Goal: Task Accomplishment & Management: Manage account settings

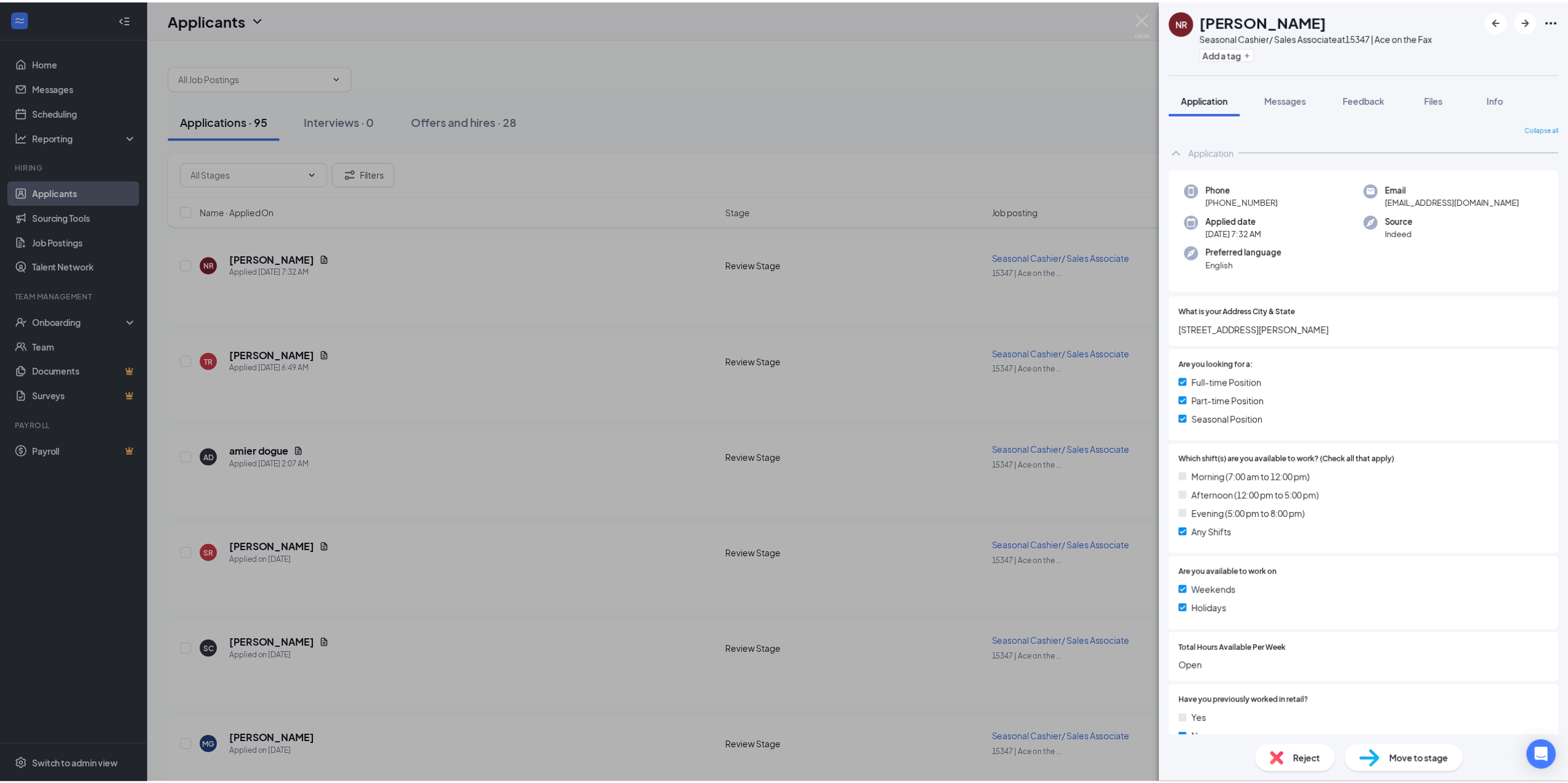
scroll to position [329, 0]
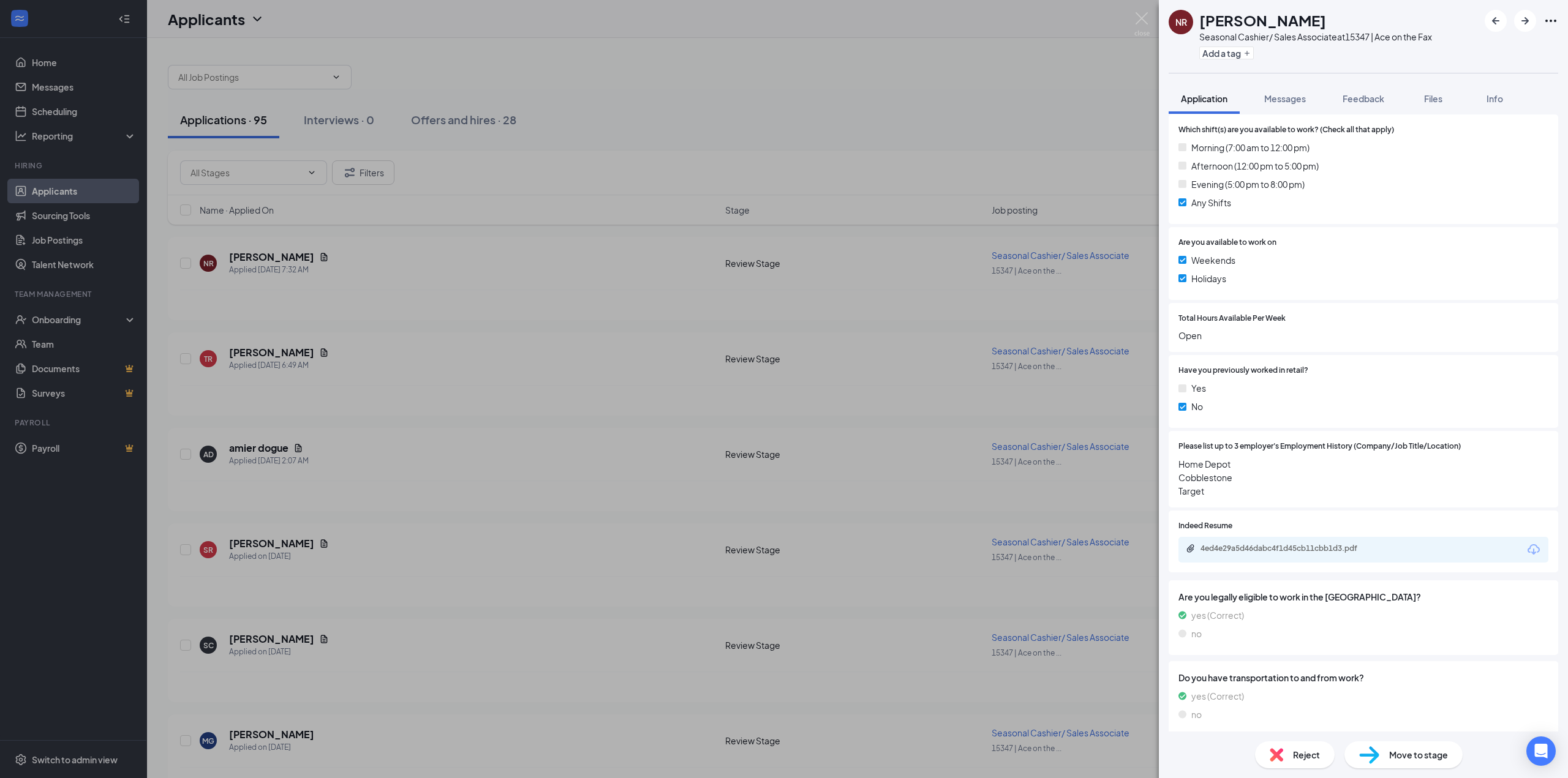
click at [715, 101] on div "NR [PERSON_NAME] Seasonal Cashier/ Sales Associate at 15347 | Ace on the Fax Ad…" at bounding box center [784, 389] width 1568 height 778
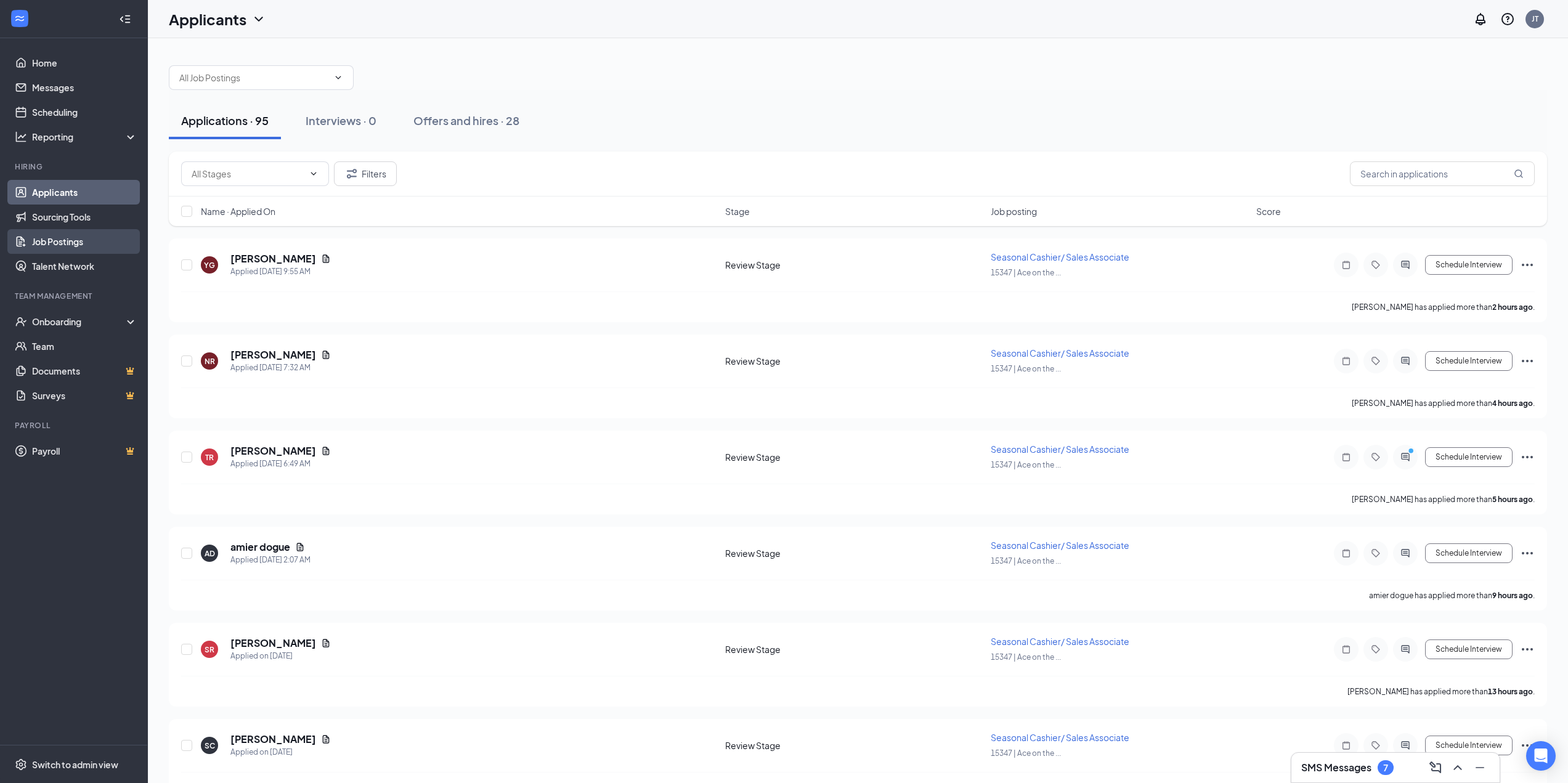
click at [74, 239] on link "Job Postings" at bounding box center [84, 241] width 105 height 24
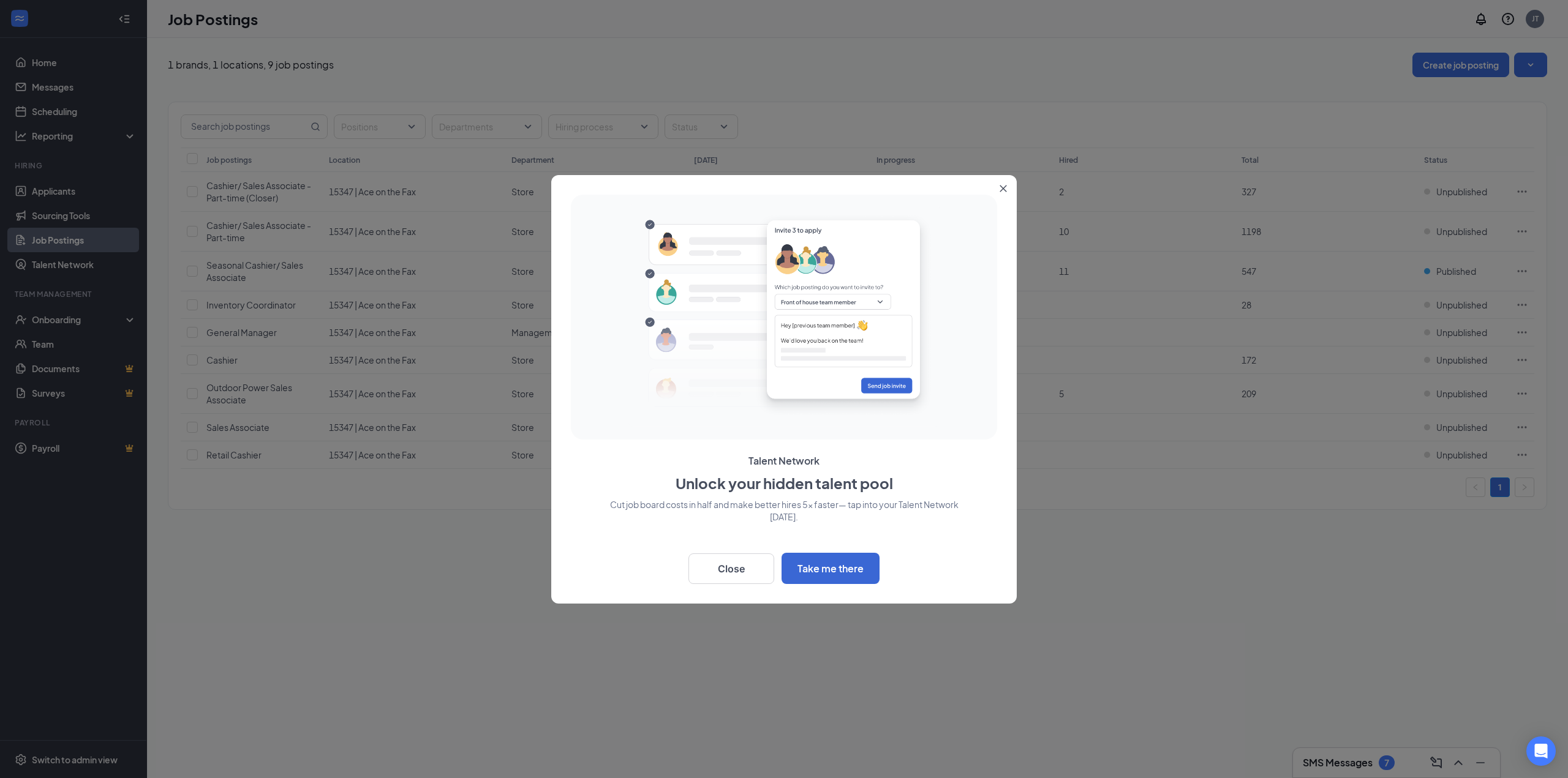
click at [1003, 187] on icon "Close" at bounding box center [1003, 188] width 7 height 7
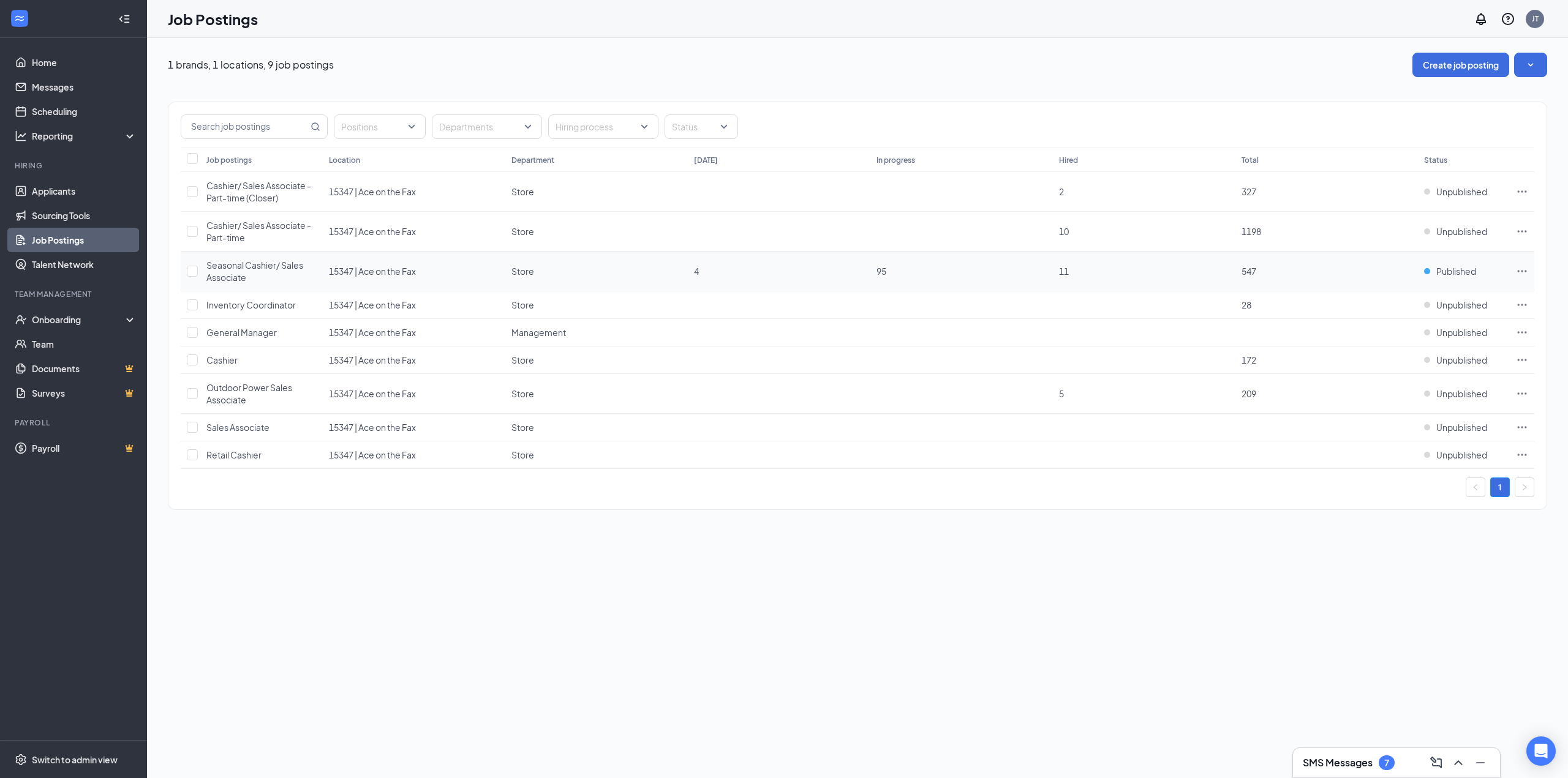
click at [248, 270] on span "Seasonal Cashier/ Sales Associate" at bounding box center [254, 271] width 96 height 23
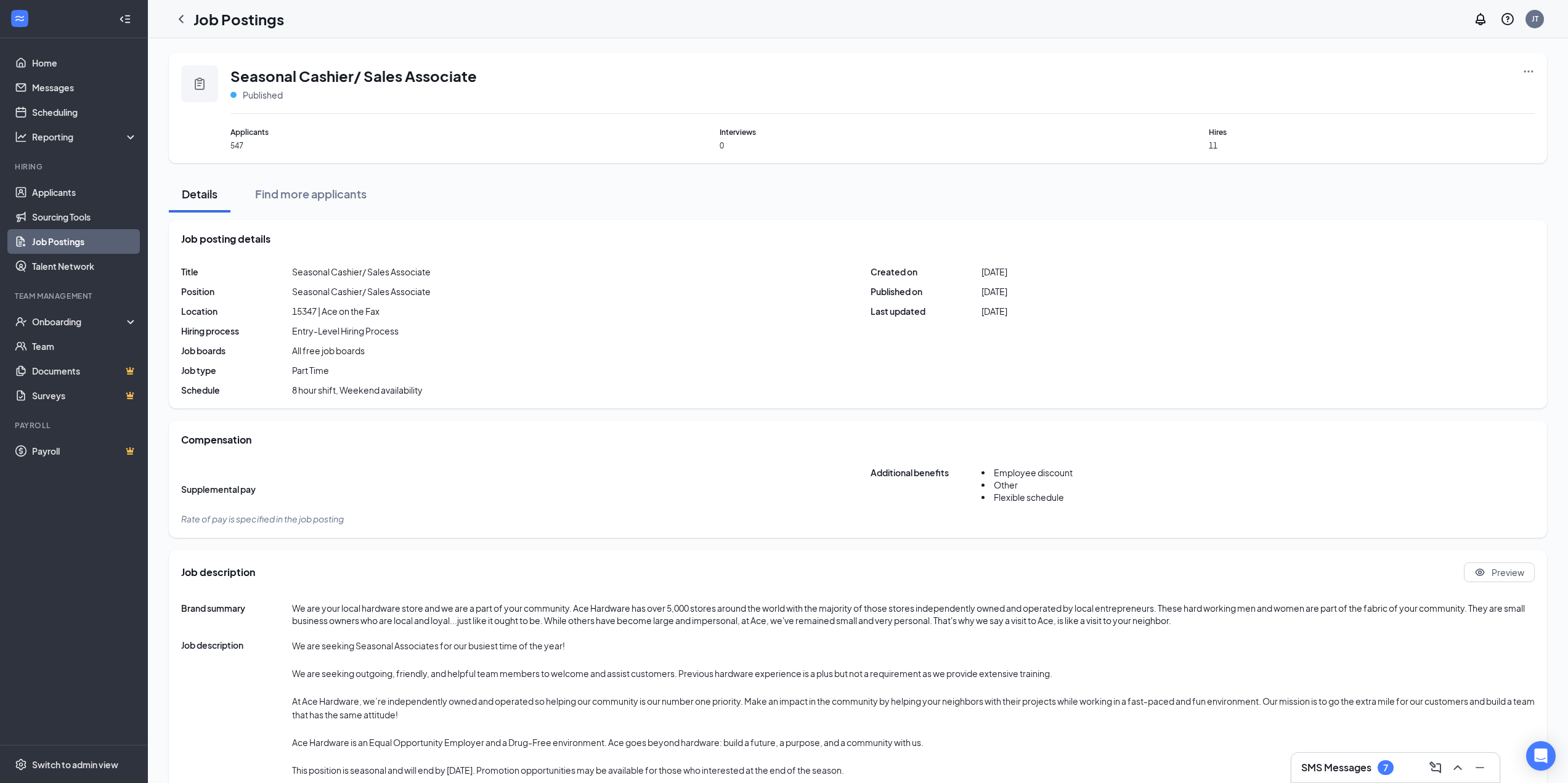
click at [1528, 71] on icon "Ellipses" at bounding box center [1528, 71] width 9 height 2
drag, startPoint x: 49, startPoint y: 764, endPoint x: 255, endPoint y: 670, distance: 226.4
click at [49, 763] on div "Switch to admin view" at bounding box center [74, 765] width 86 height 13
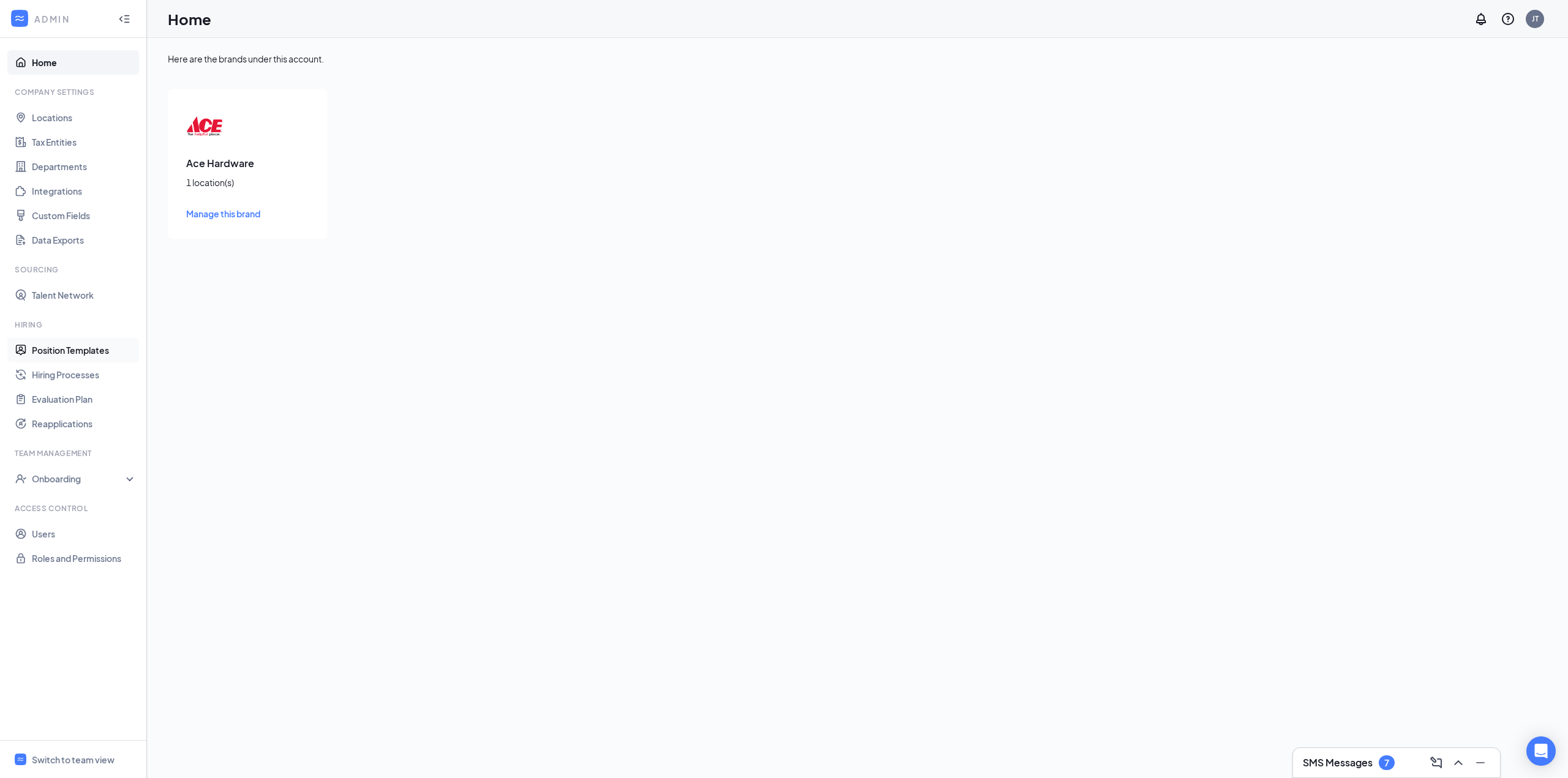
click at [59, 352] on link "Position Templates" at bounding box center [84, 350] width 105 height 24
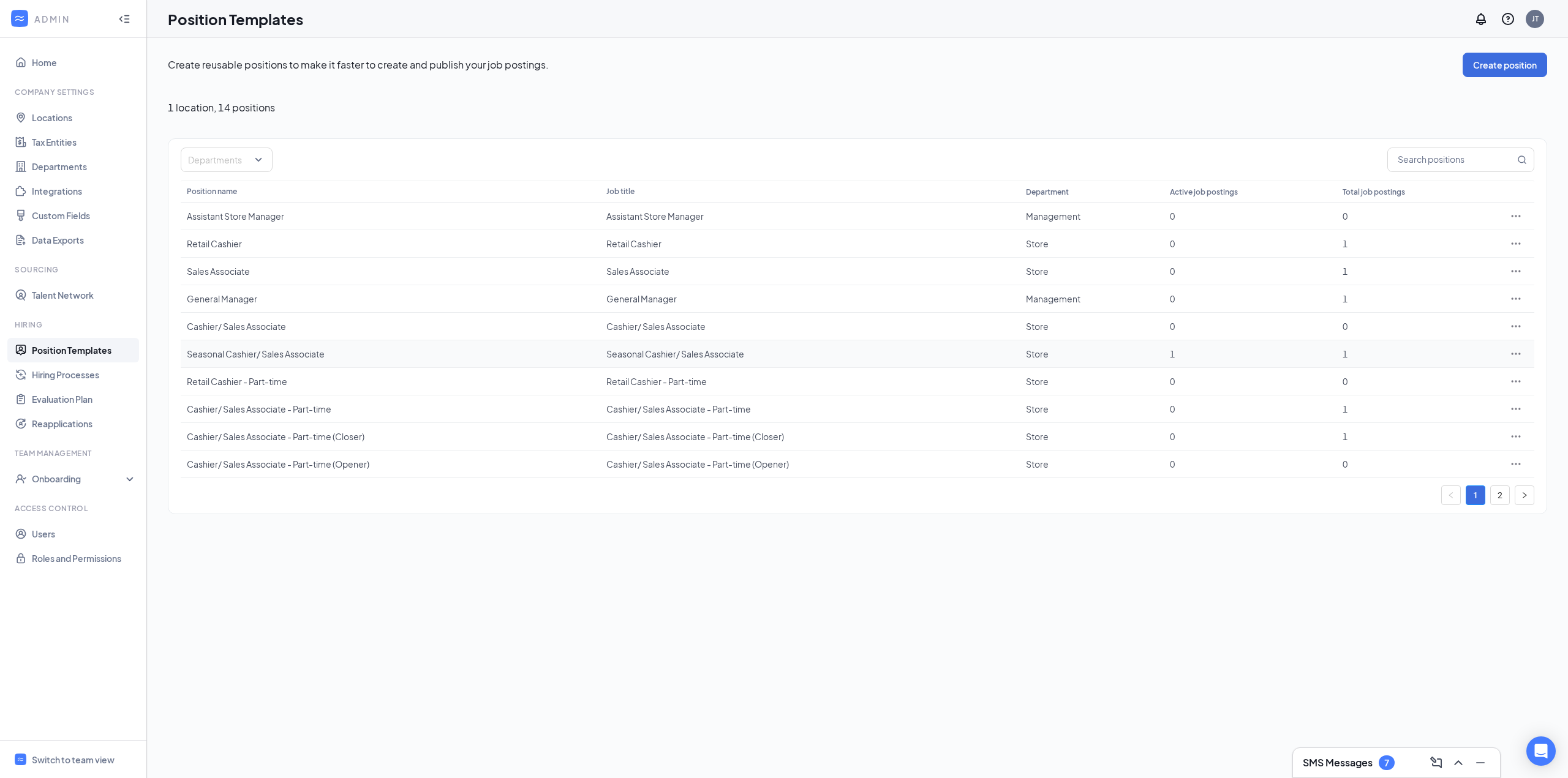
click at [219, 355] on div "Seasonal Cashier/ Sales Associate" at bounding box center [391, 353] width 407 height 12
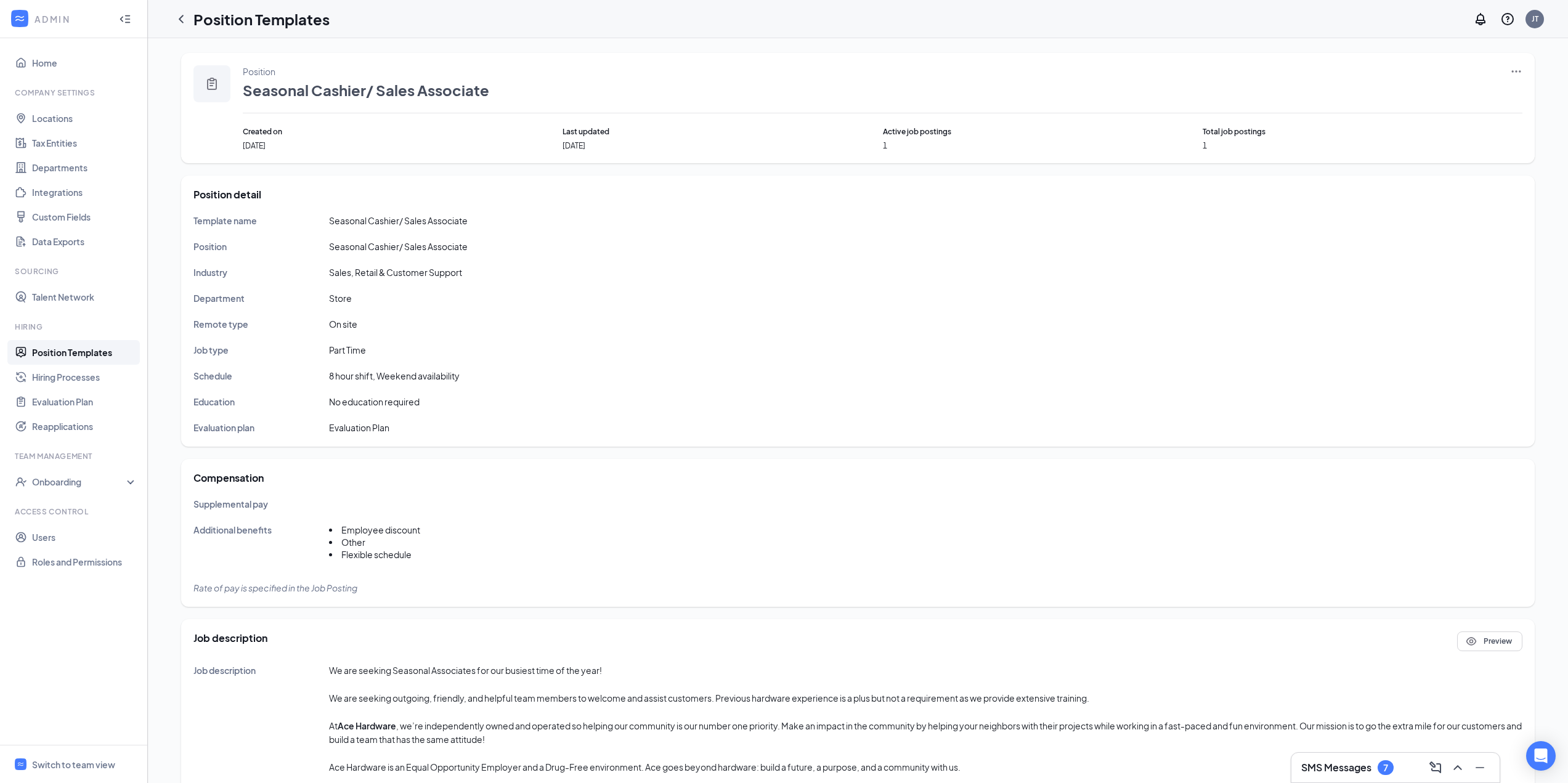
click at [1518, 72] on icon "Ellipses" at bounding box center [1516, 71] width 13 height 13
click at [1409, 95] on span "Edit" at bounding box center [1414, 96] width 16 height 11
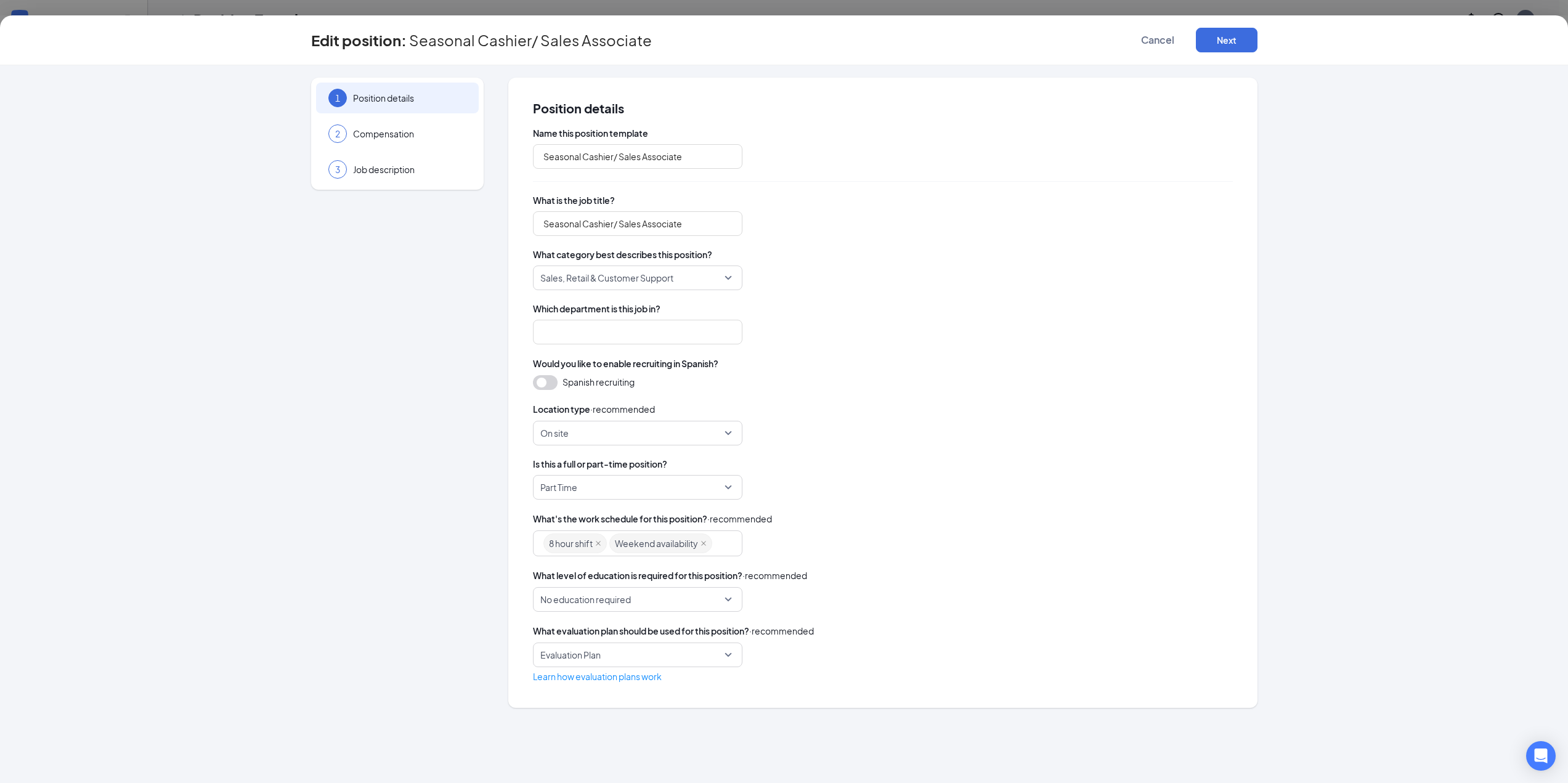
type input "Store"
click at [412, 140] on span "Compensation" at bounding box center [410, 133] width 114 height 13
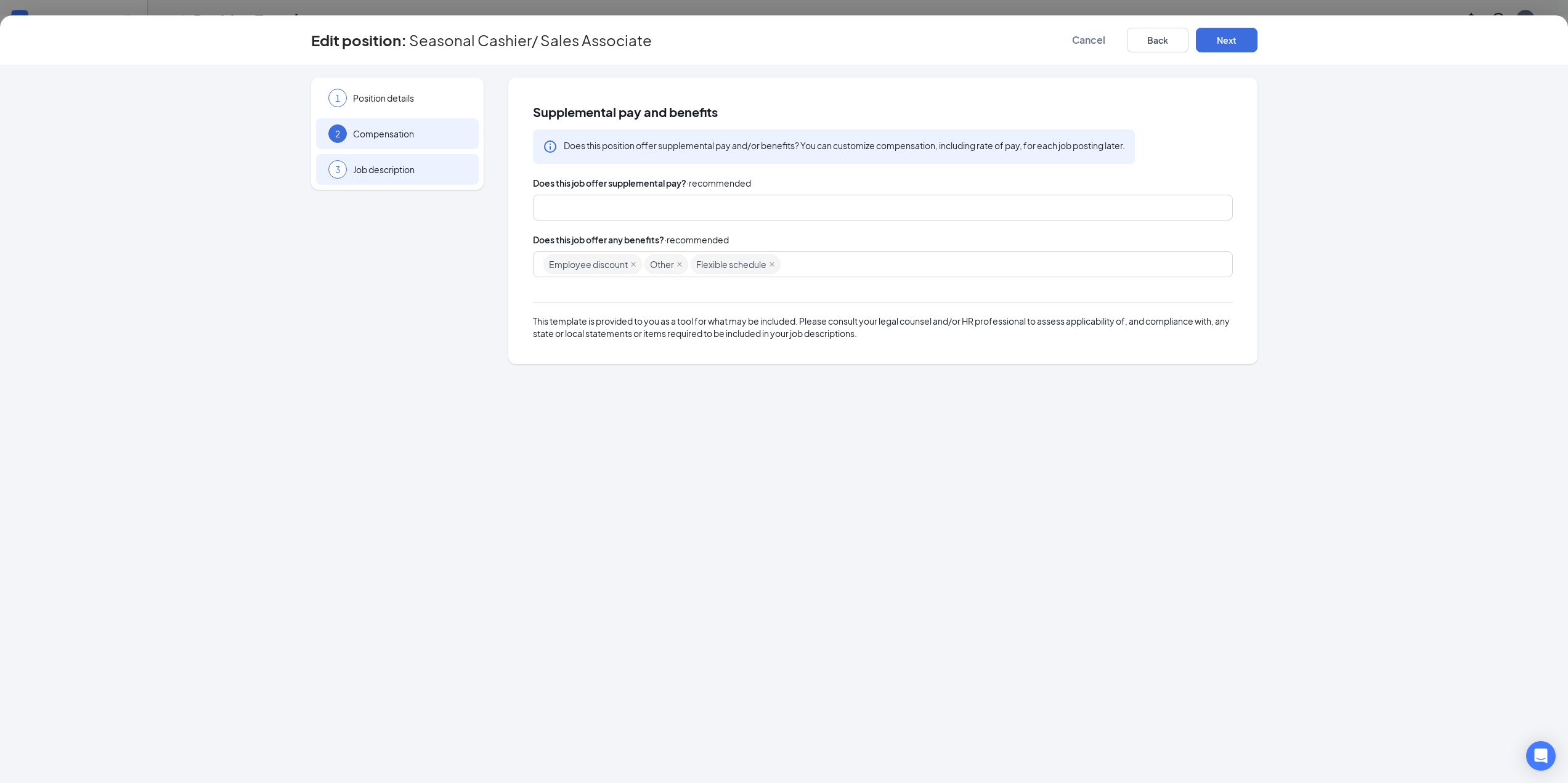
click at [406, 163] on span "Job description" at bounding box center [410, 169] width 114 height 13
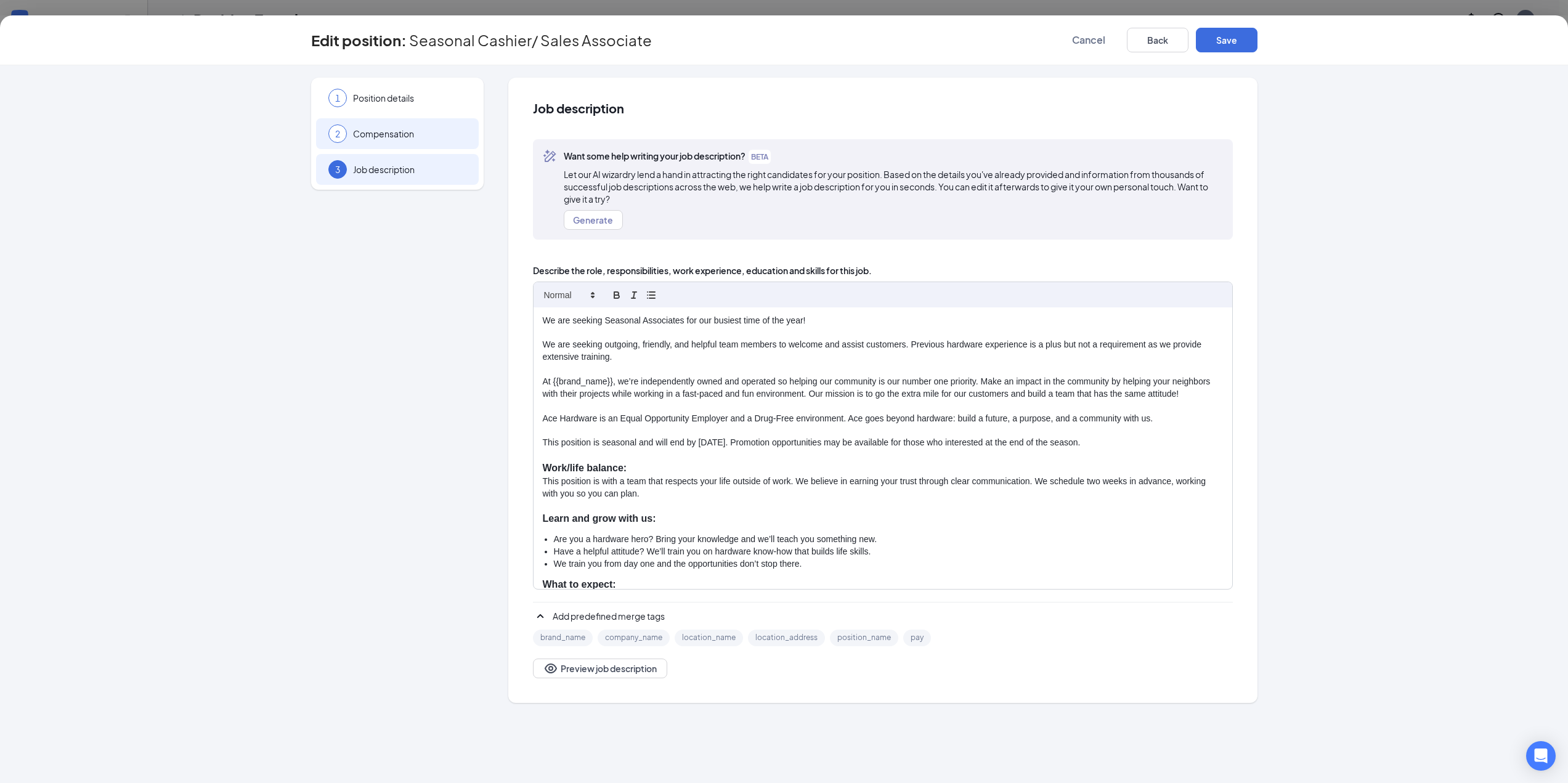
click at [369, 140] on span "Compensation" at bounding box center [410, 133] width 114 height 13
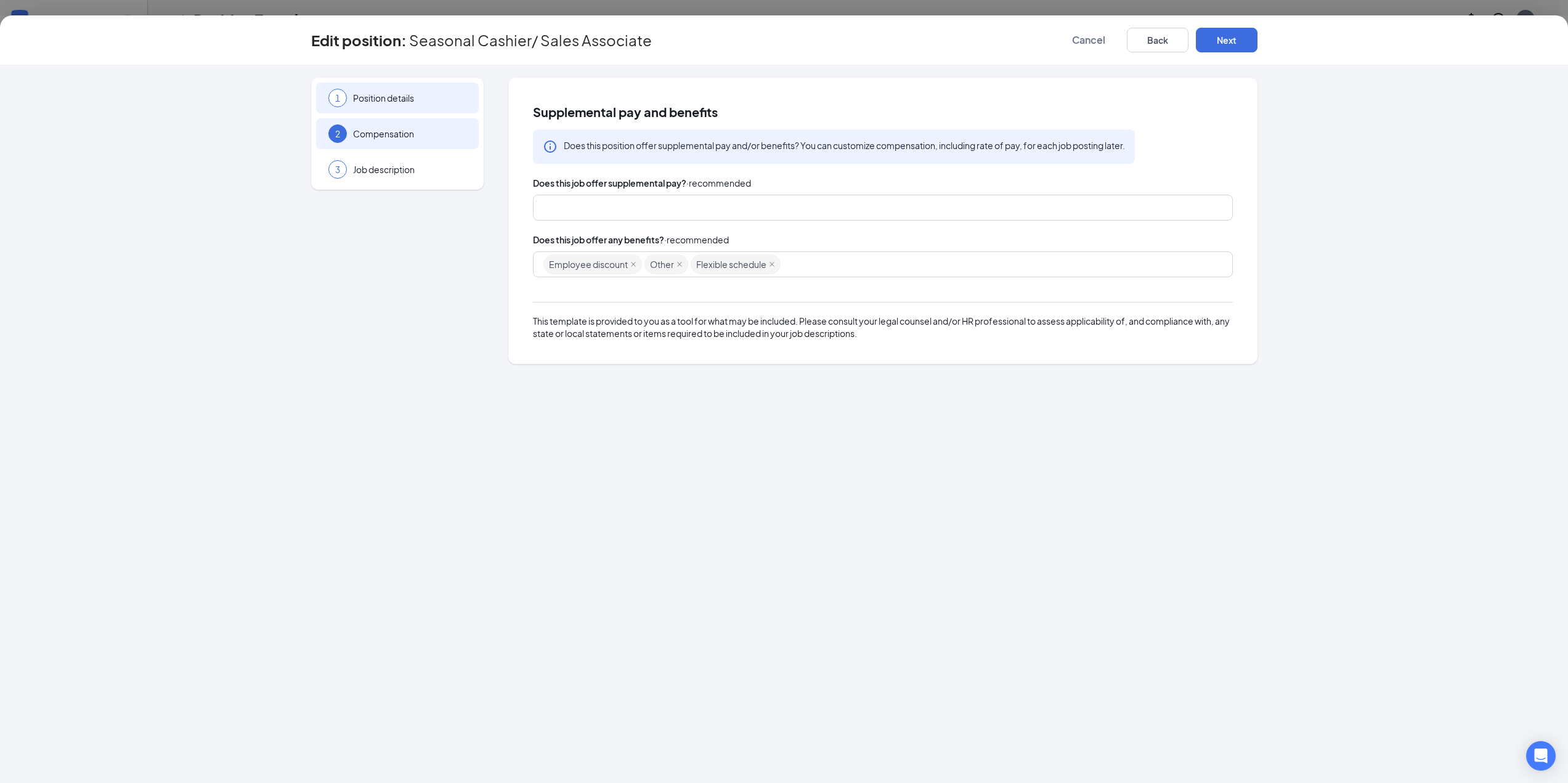
click at [404, 95] on span "Position details" at bounding box center [410, 98] width 114 height 13
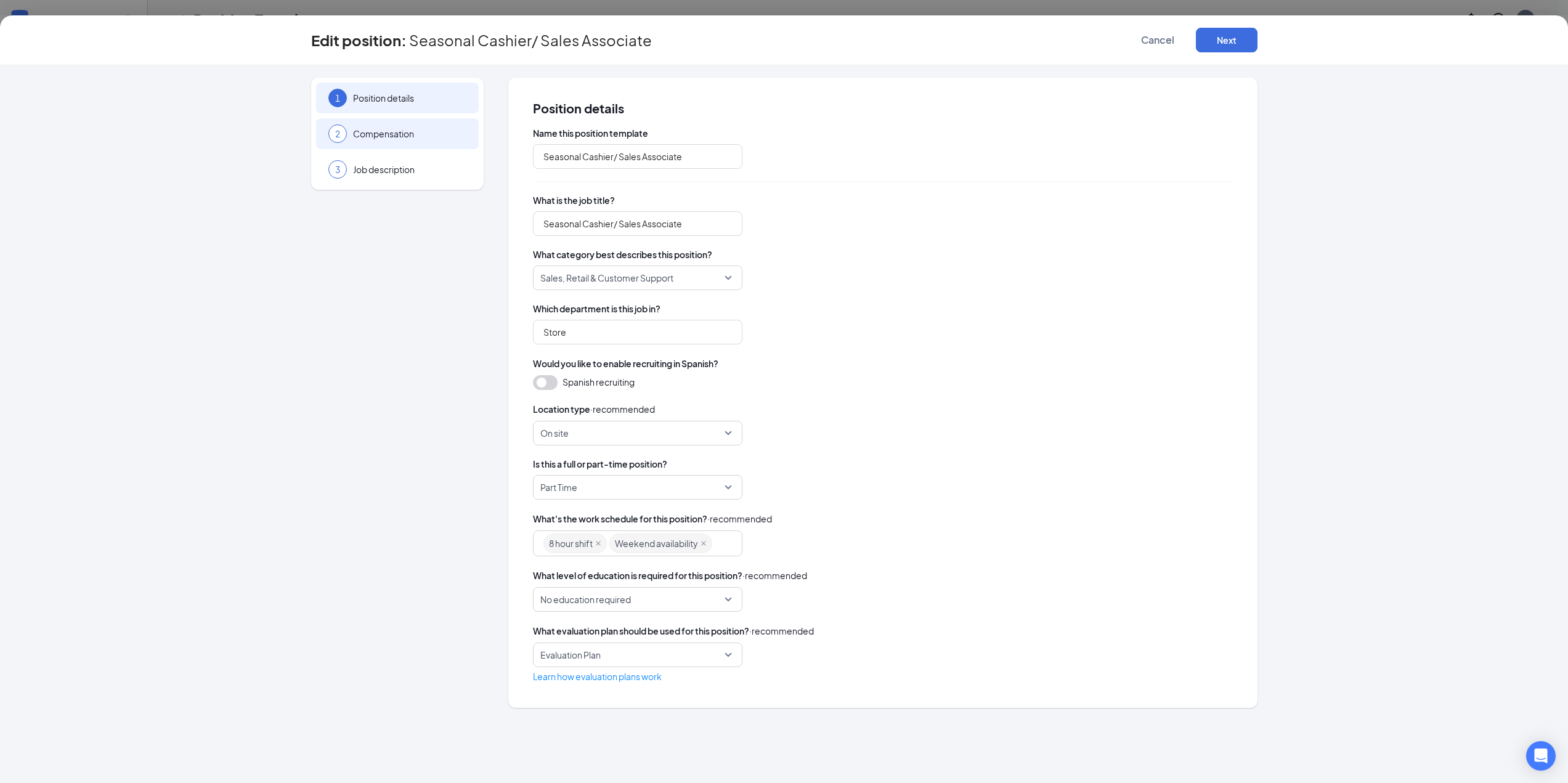
click at [360, 120] on div "2 Compensation" at bounding box center [397, 133] width 162 height 31
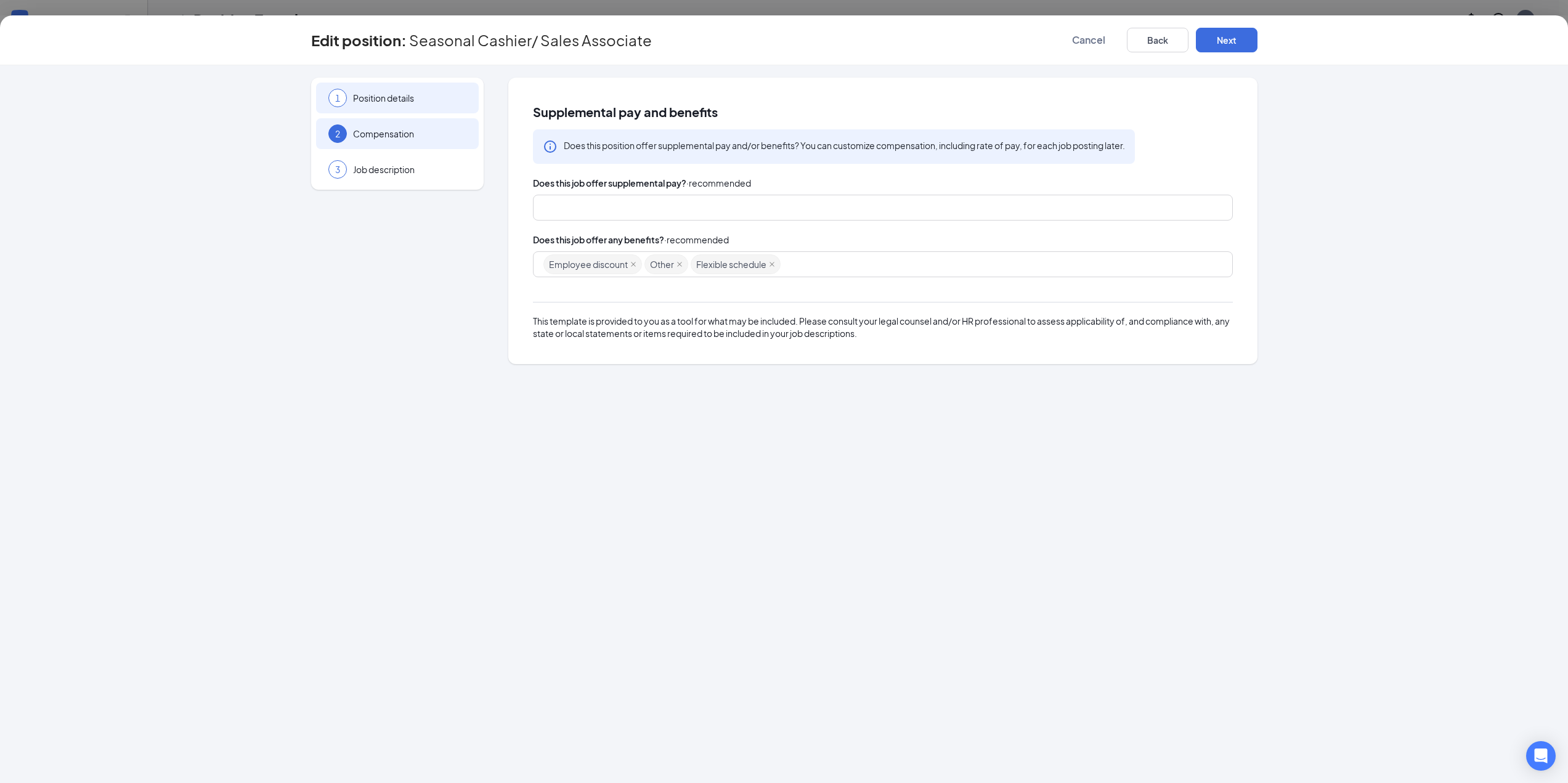
click at [387, 97] on span "Position details" at bounding box center [410, 98] width 114 height 13
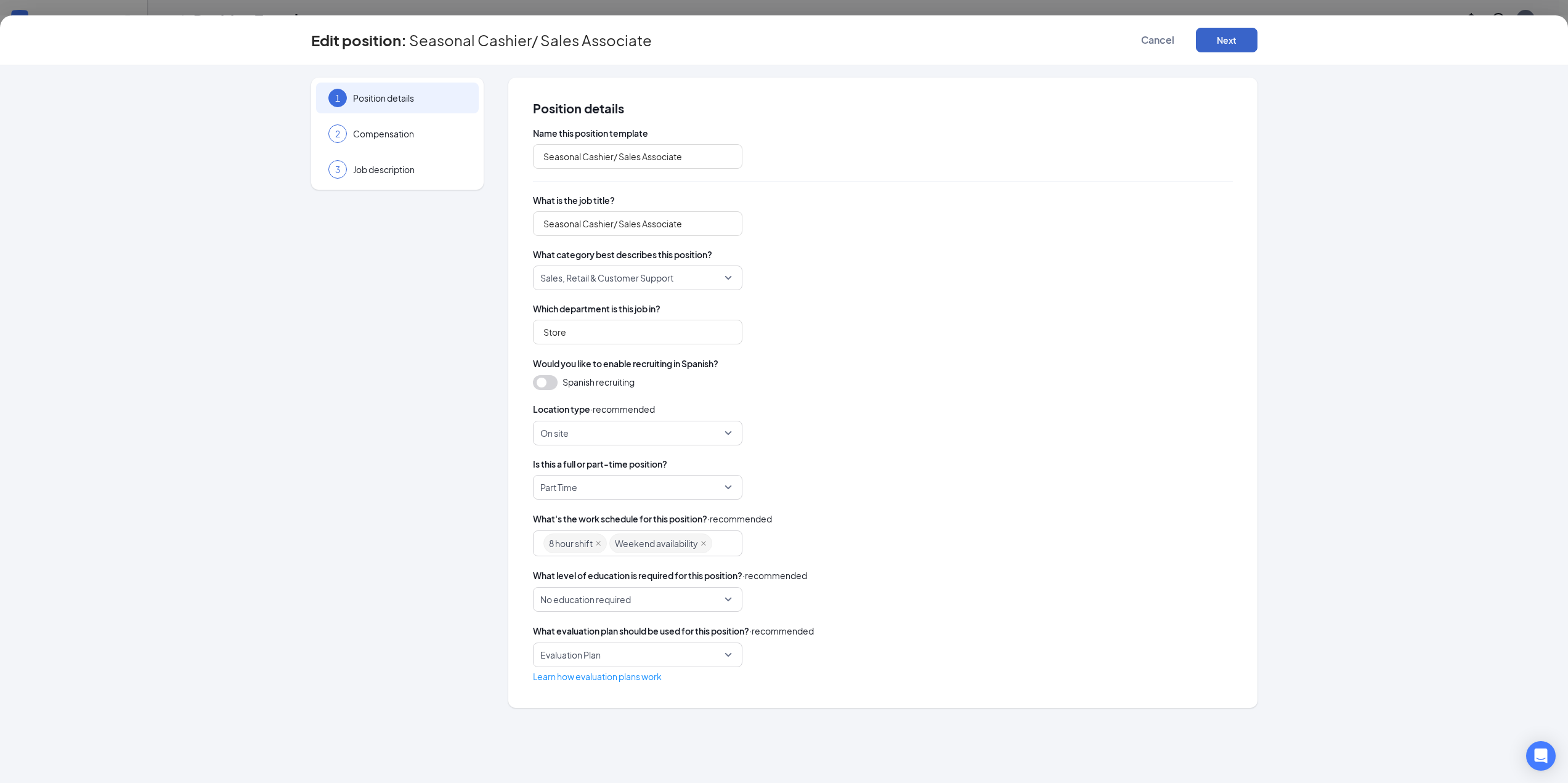
click at [1233, 40] on button "Next" at bounding box center [1227, 39] width 62 height 24
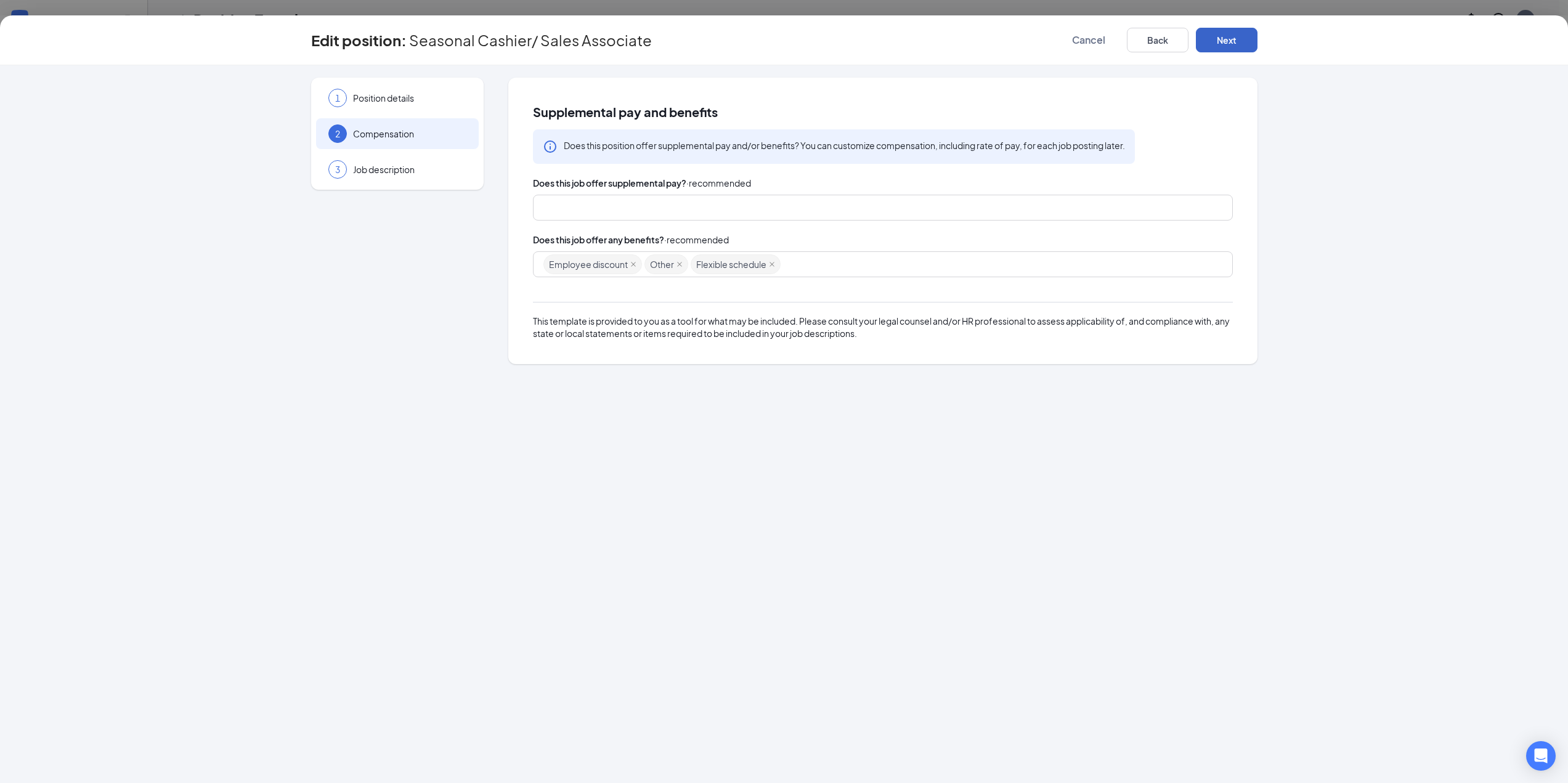
click at [1233, 40] on button "Next" at bounding box center [1227, 39] width 62 height 24
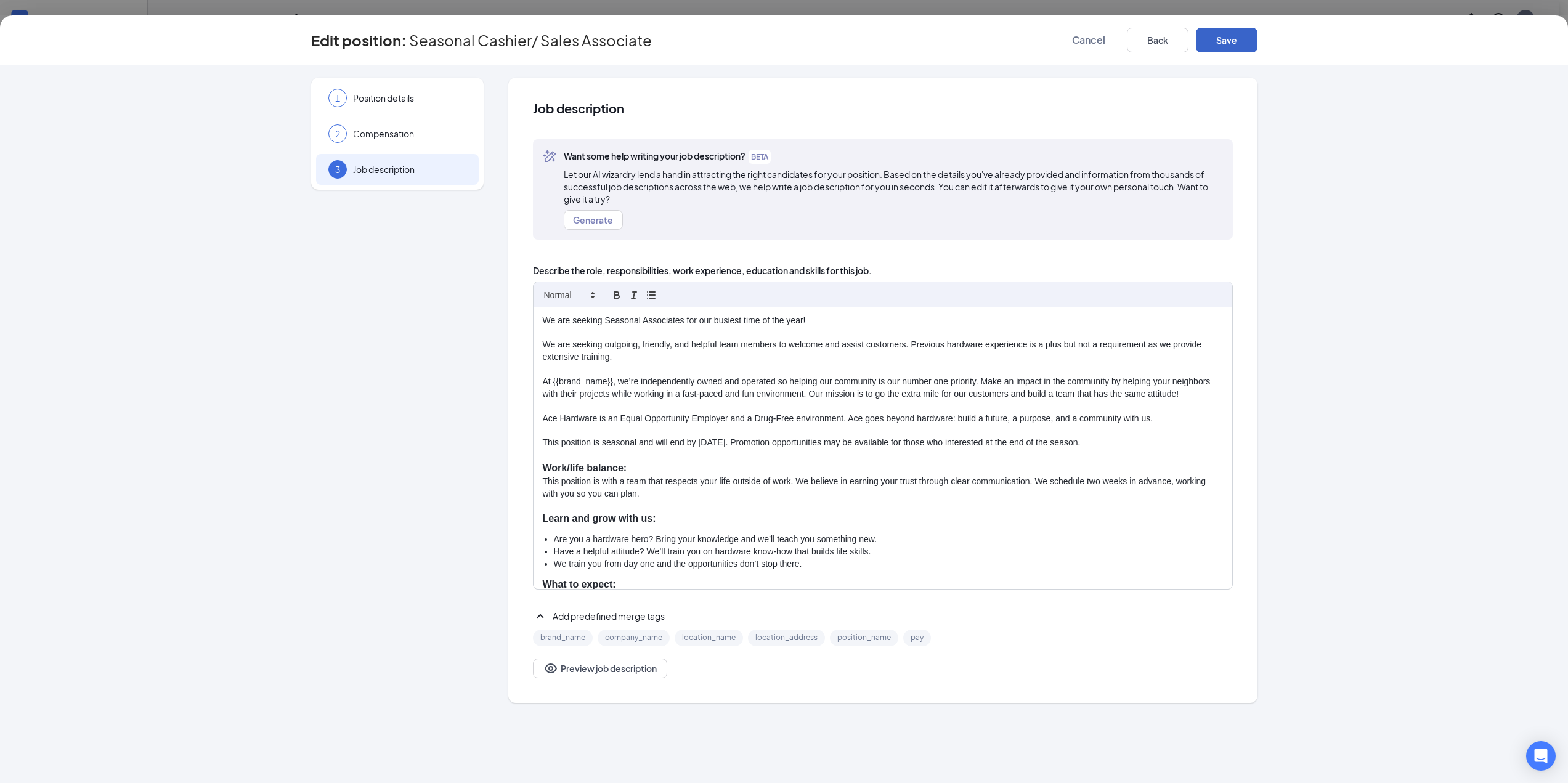
click at [1239, 41] on button "Save" at bounding box center [1227, 39] width 62 height 24
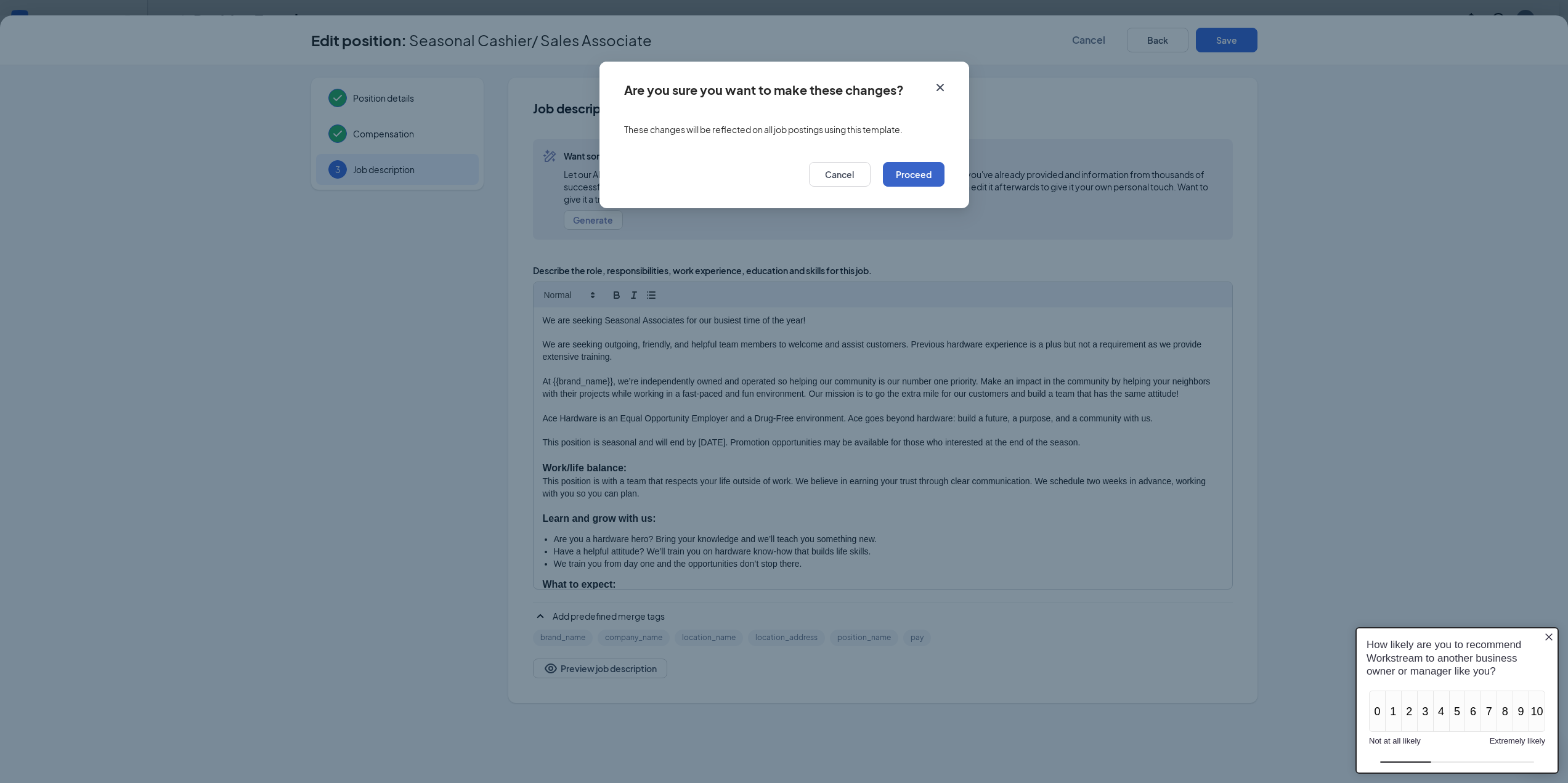
click at [928, 177] on button "Proceed" at bounding box center [914, 174] width 62 height 24
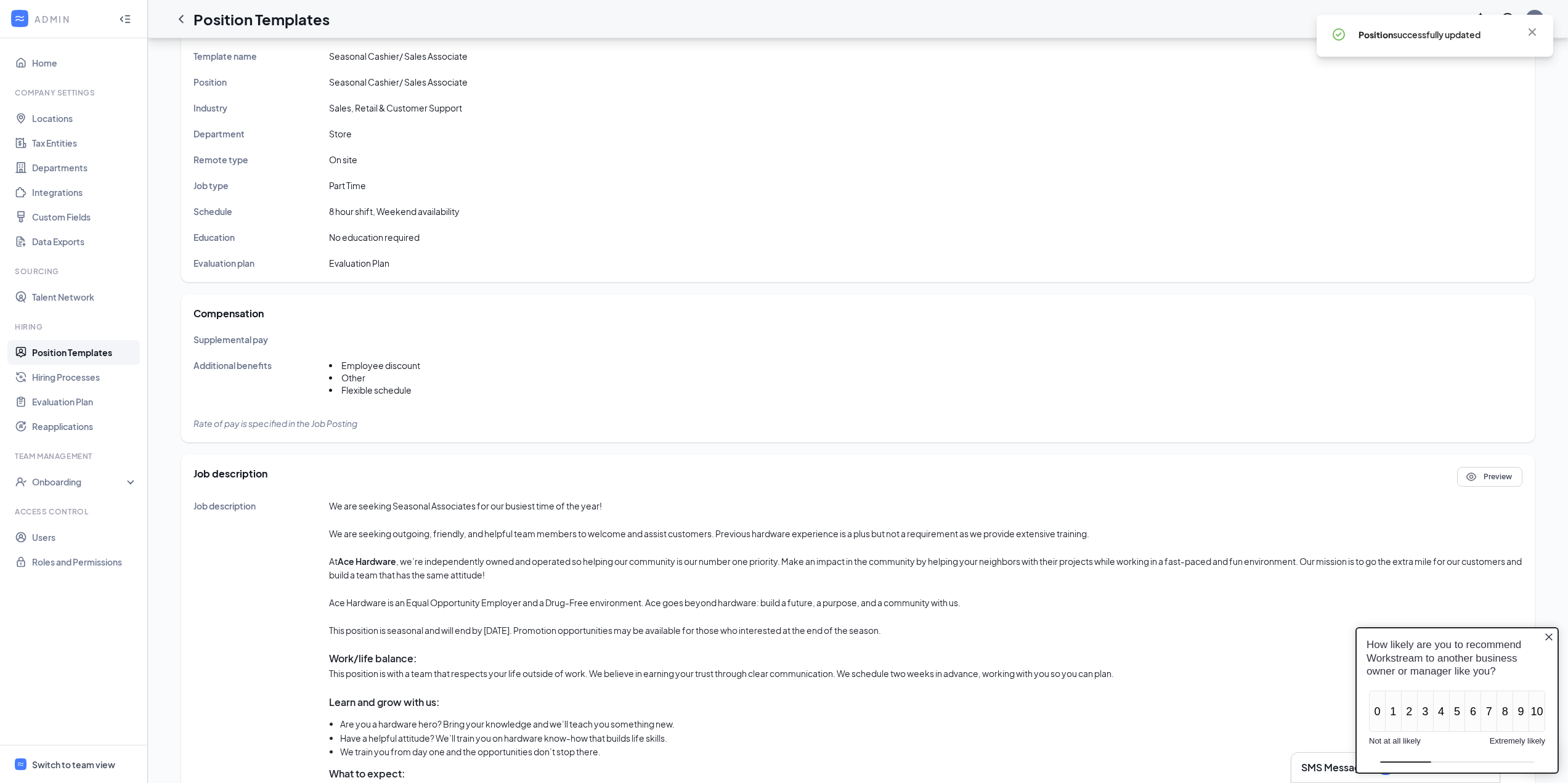
drag, startPoint x: 64, startPoint y: 761, endPoint x: 95, endPoint y: 734, distance: 41.1
click at [64, 761] on div "Switch to team view" at bounding box center [73, 765] width 83 height 13
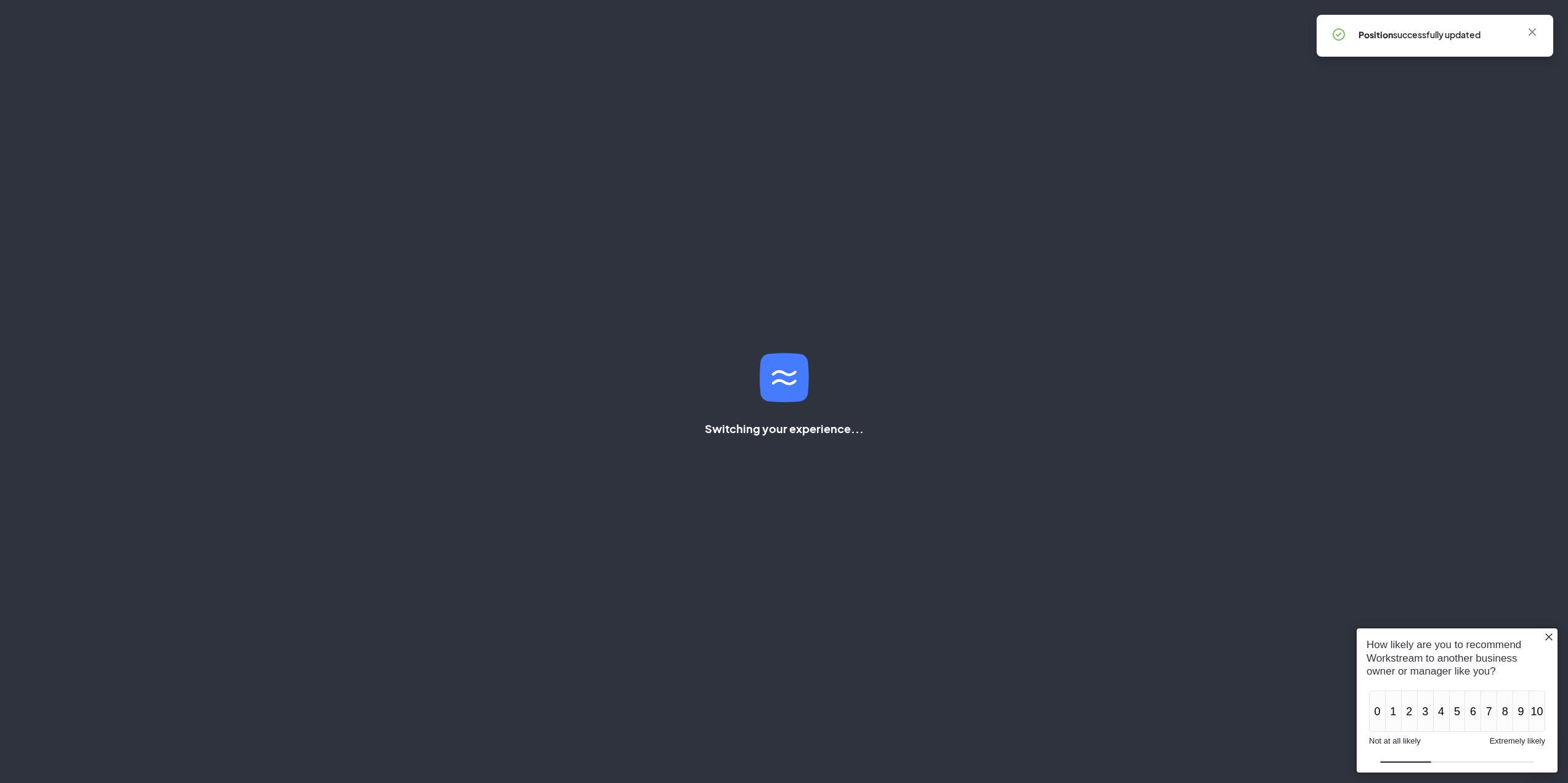
scroll to position [26, 0]
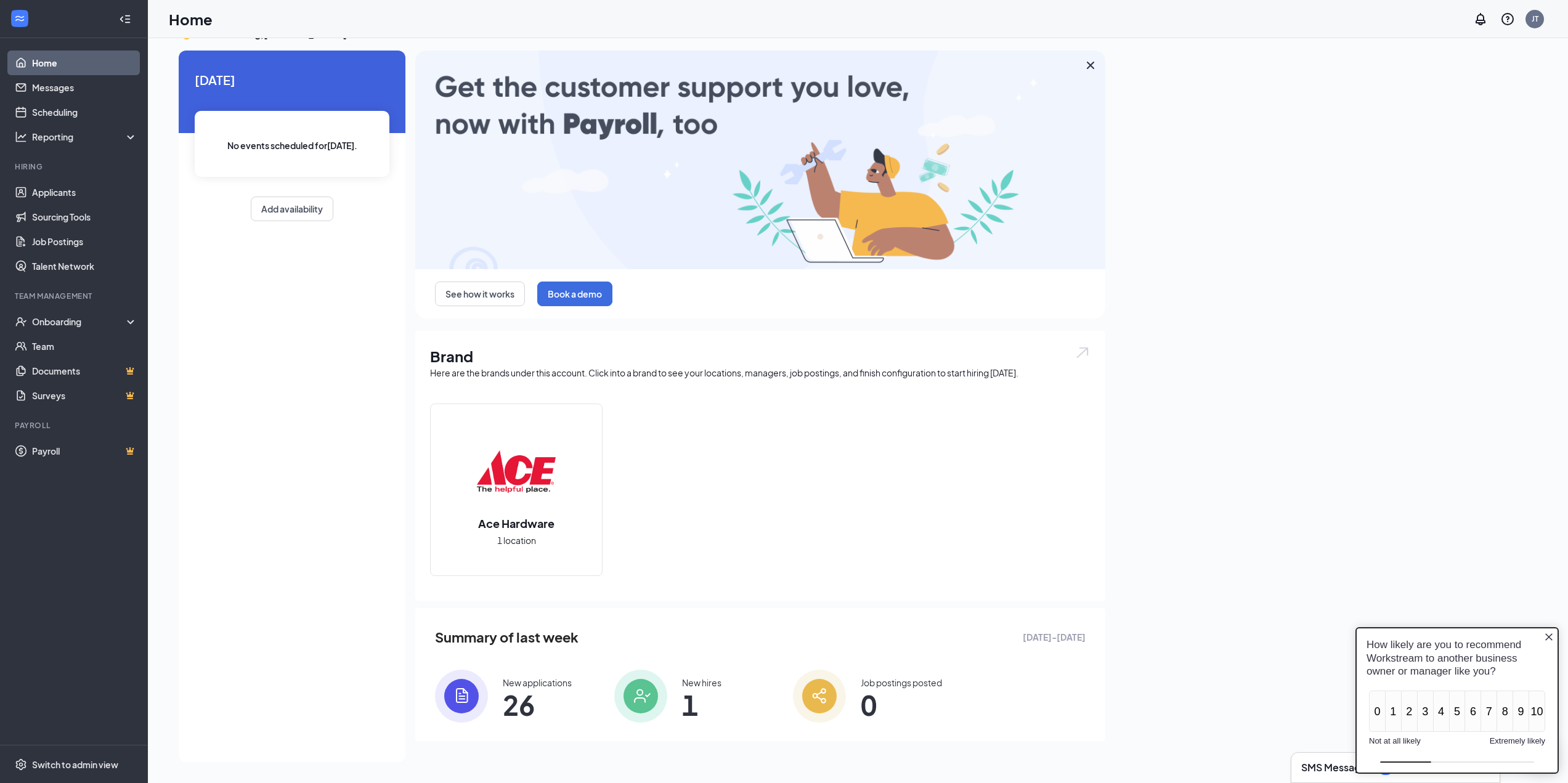
click at [1550, 638] on icon "Close button" at bounding box center [1549, 637] width 8 height 8
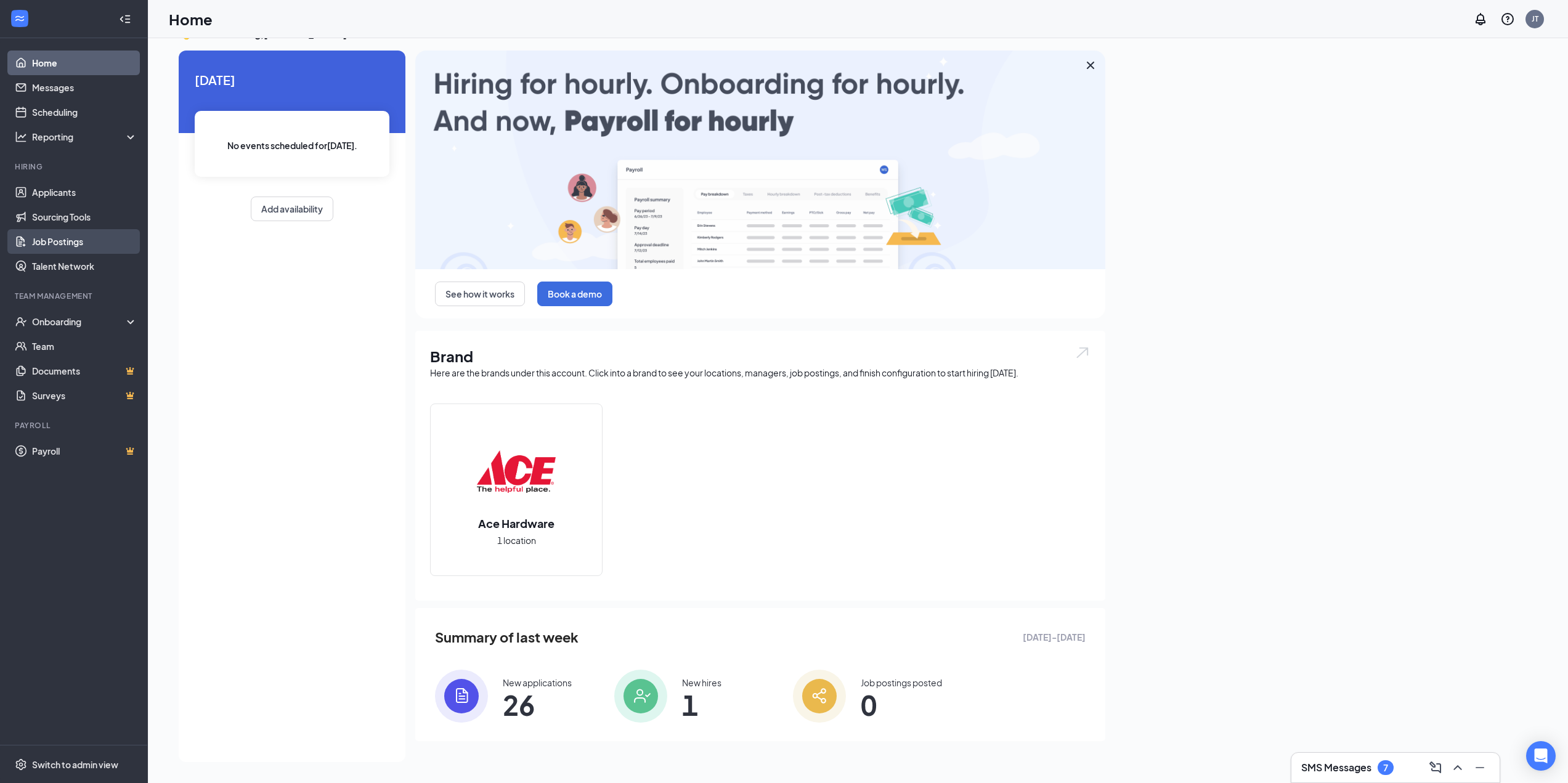
click at [59, 241] on link "Job Postings" at bounding box center [84, 241] width 105 height 24
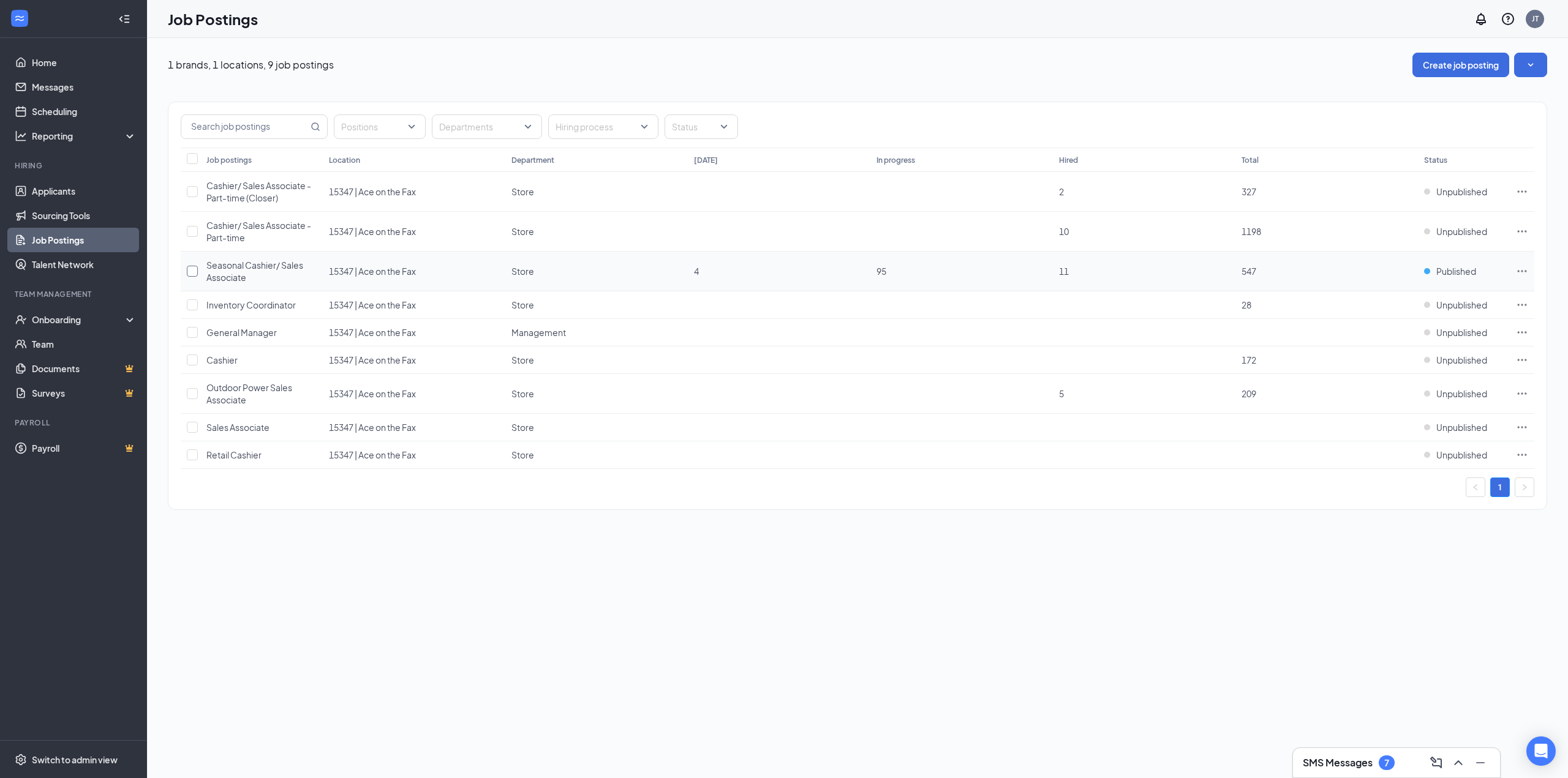
click at [195, 269] on input "checkbox" at bounding box center [192, 271] width 11 height 11
checkbox input "true"
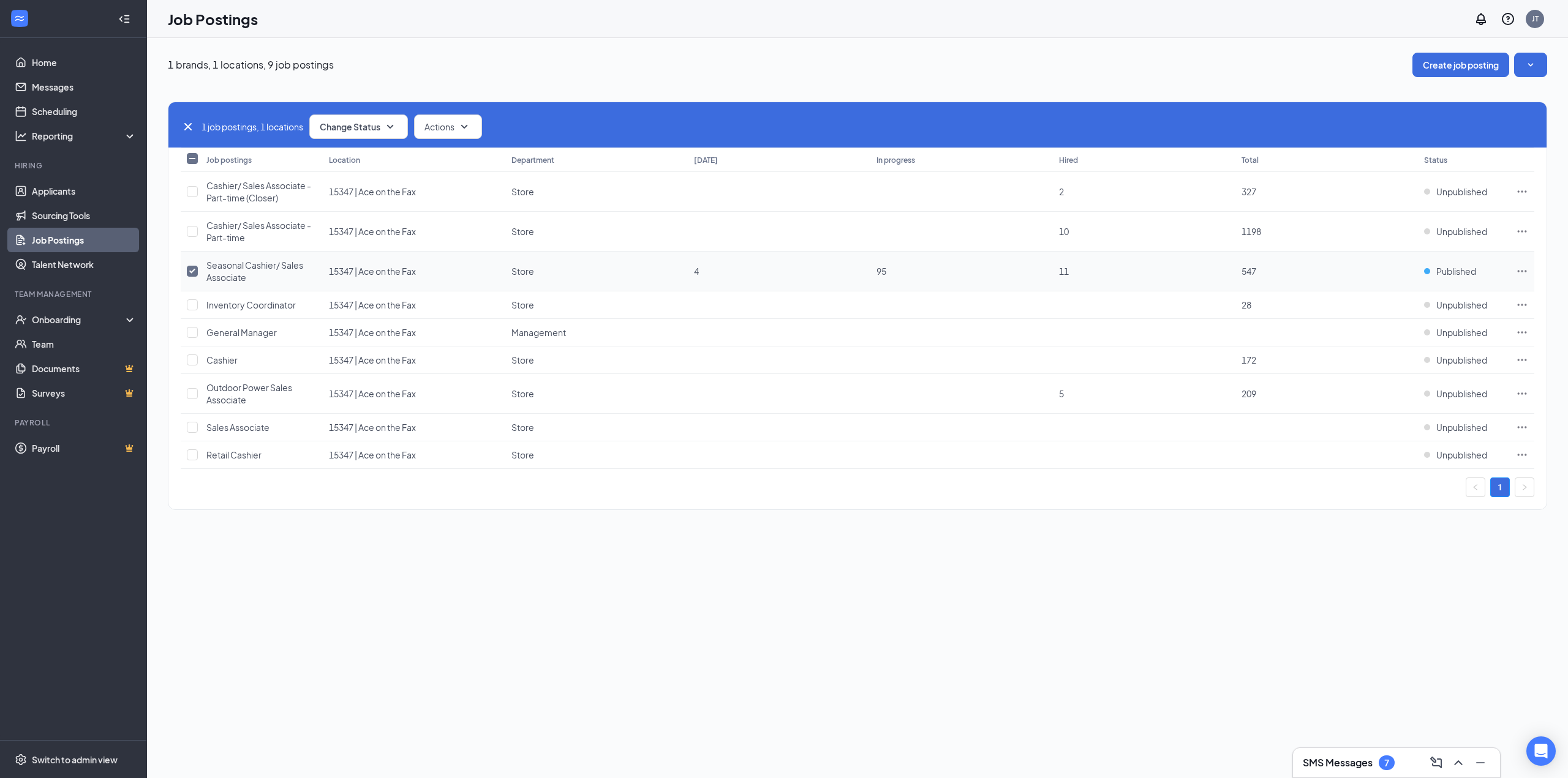
click at [1523, 271] on icon "Ellipses" at bounding box center [1521, 271] width 12 height 12
click at [1394, 300] on span "Edit job posting" at bounding box center [1385, 296] width 62 height 11
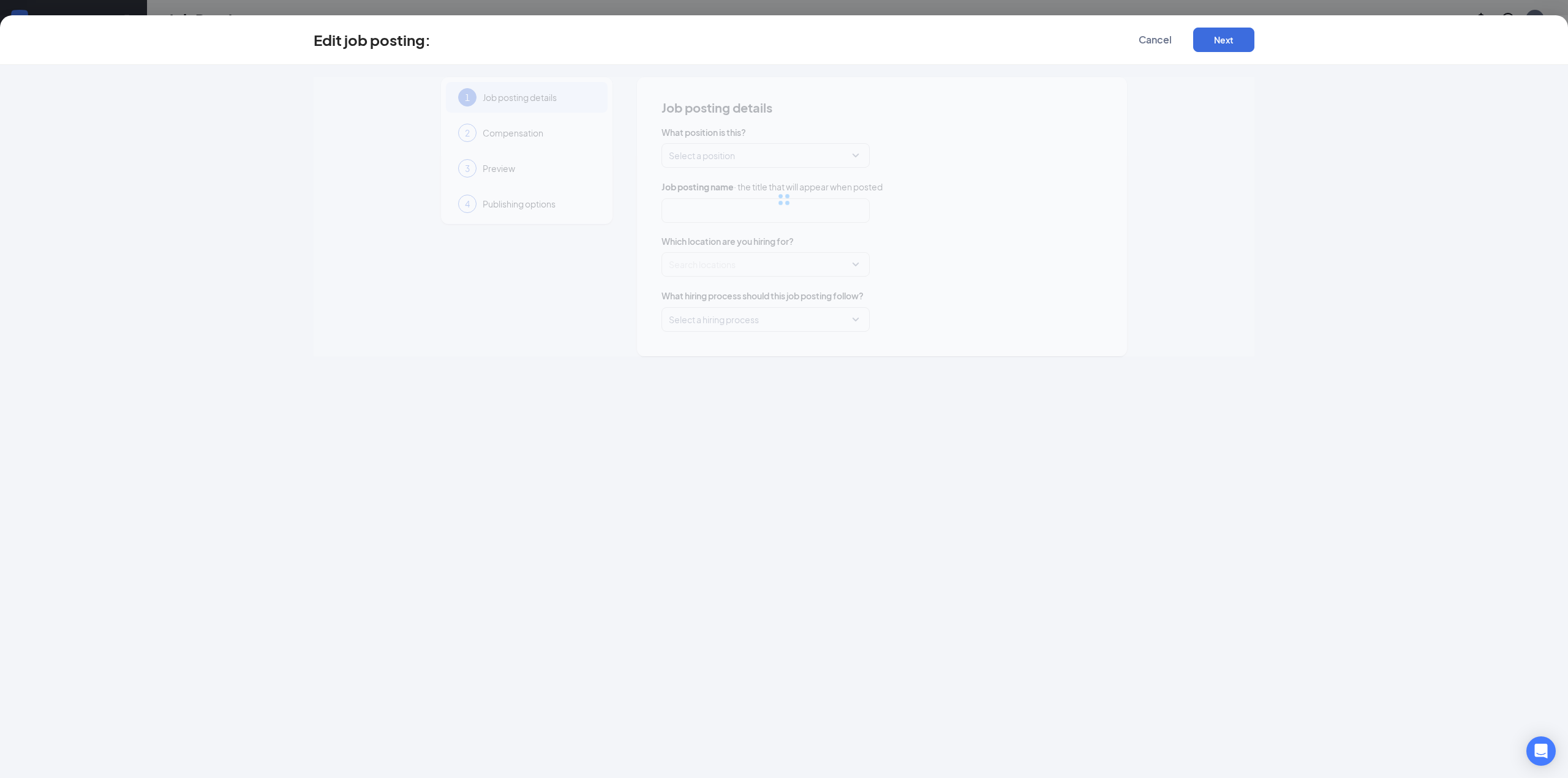
type input "Seasonal Cashier/ Sales Associate"
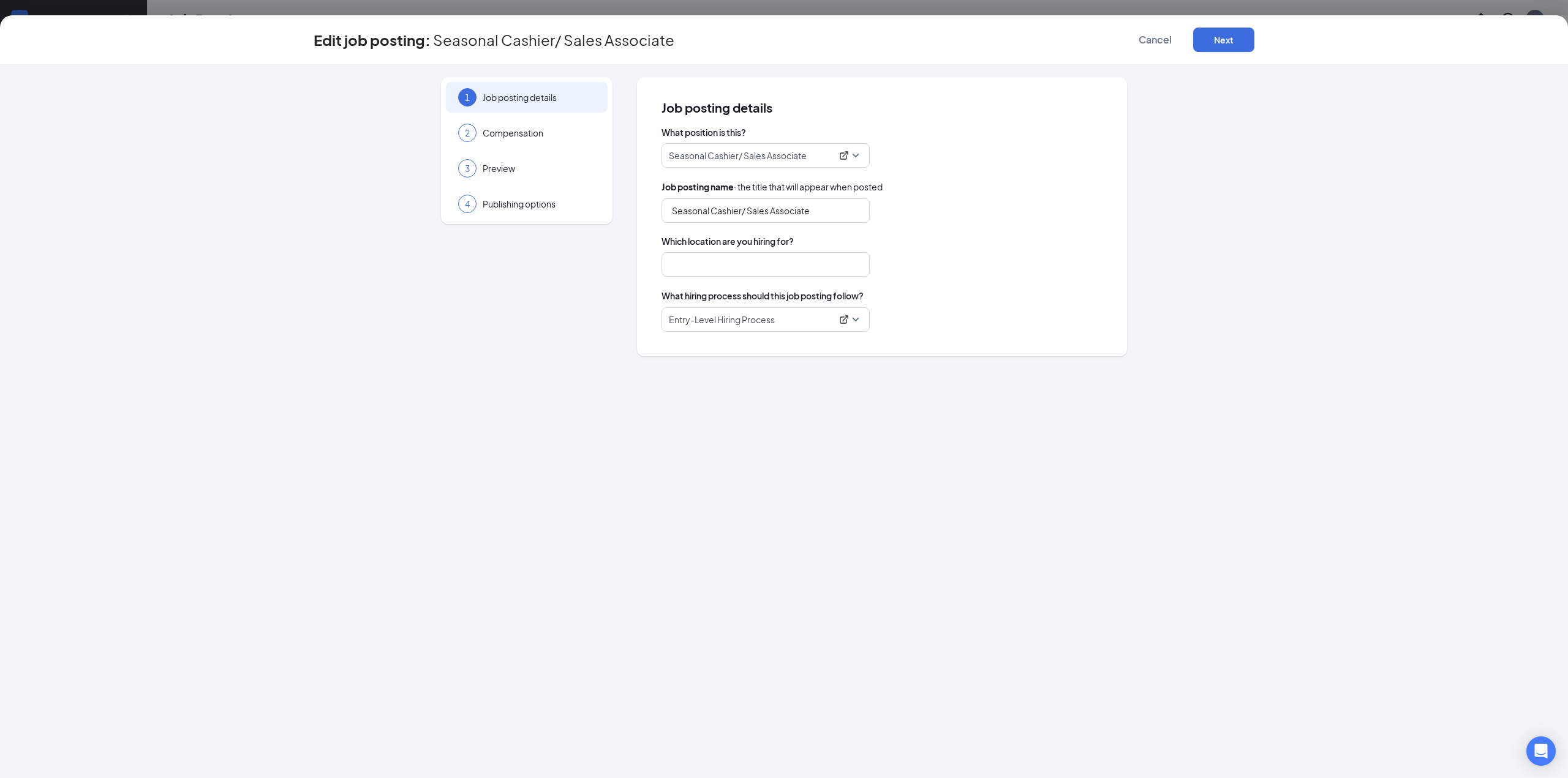
type input "15347 | Ace on the Fax"
click at [527, 139] on span "Compensation" at bounding box center [539, 132] width 113 height 12
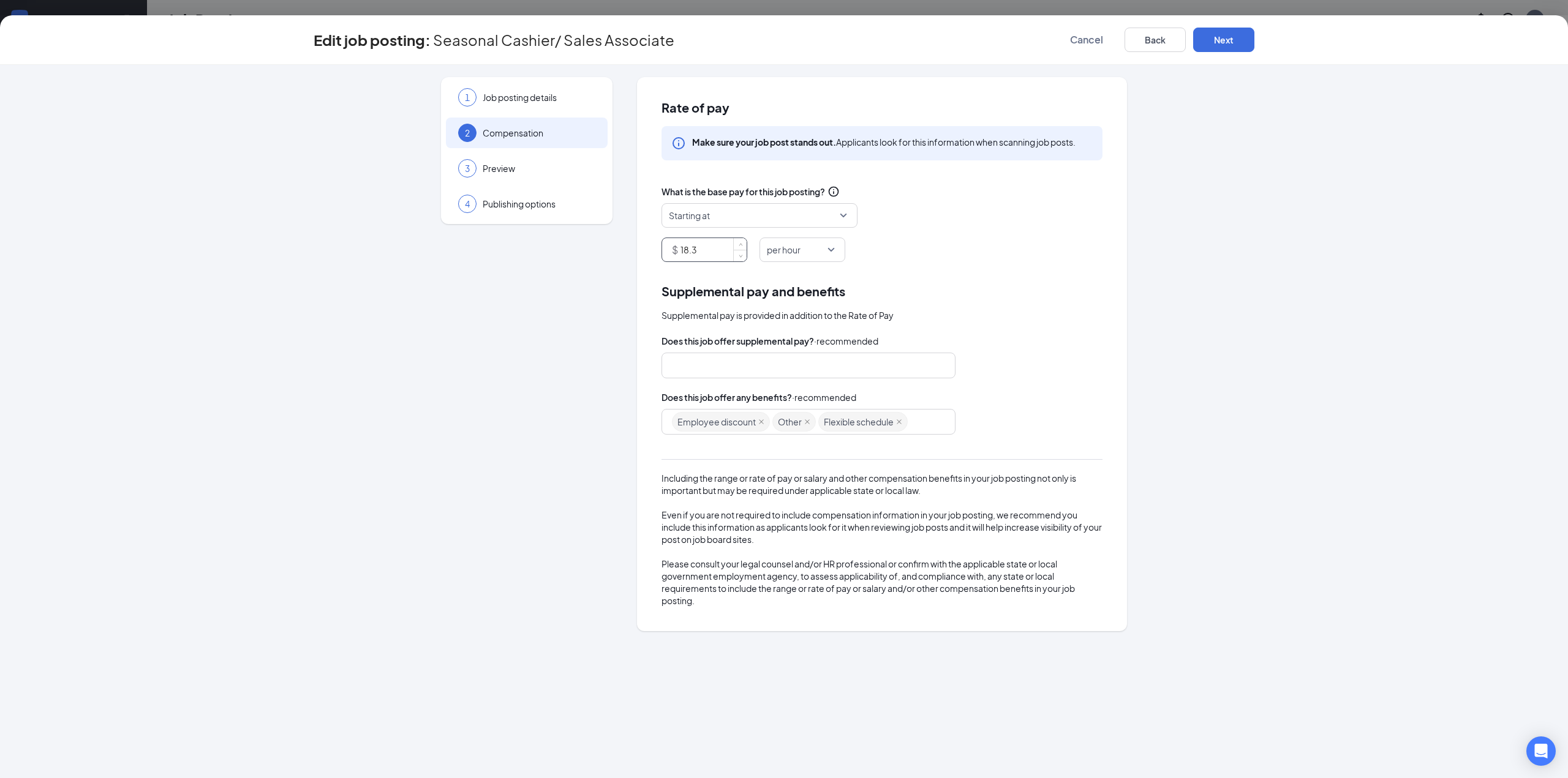
click at [717, 254] on input "18.3" at bounding box center [713, 250] width 67 height 23
type input "18.82"
click at [1222, 42] on button "Next" at bounding box center [1224, 39] width 62 height 24
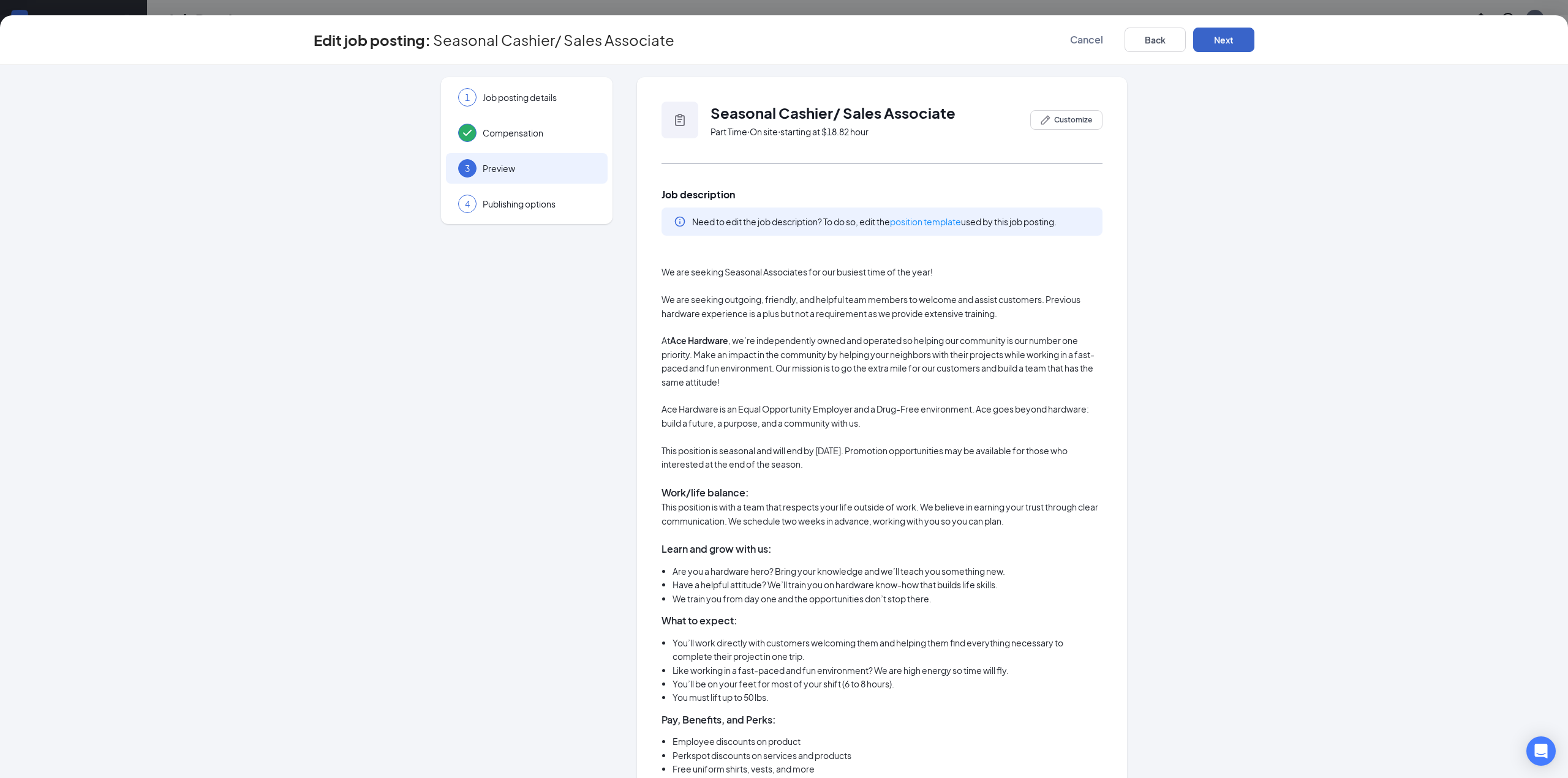
click at [1224, 43] on button "Next" at bounding box center [1224, 39] width 62 height 24
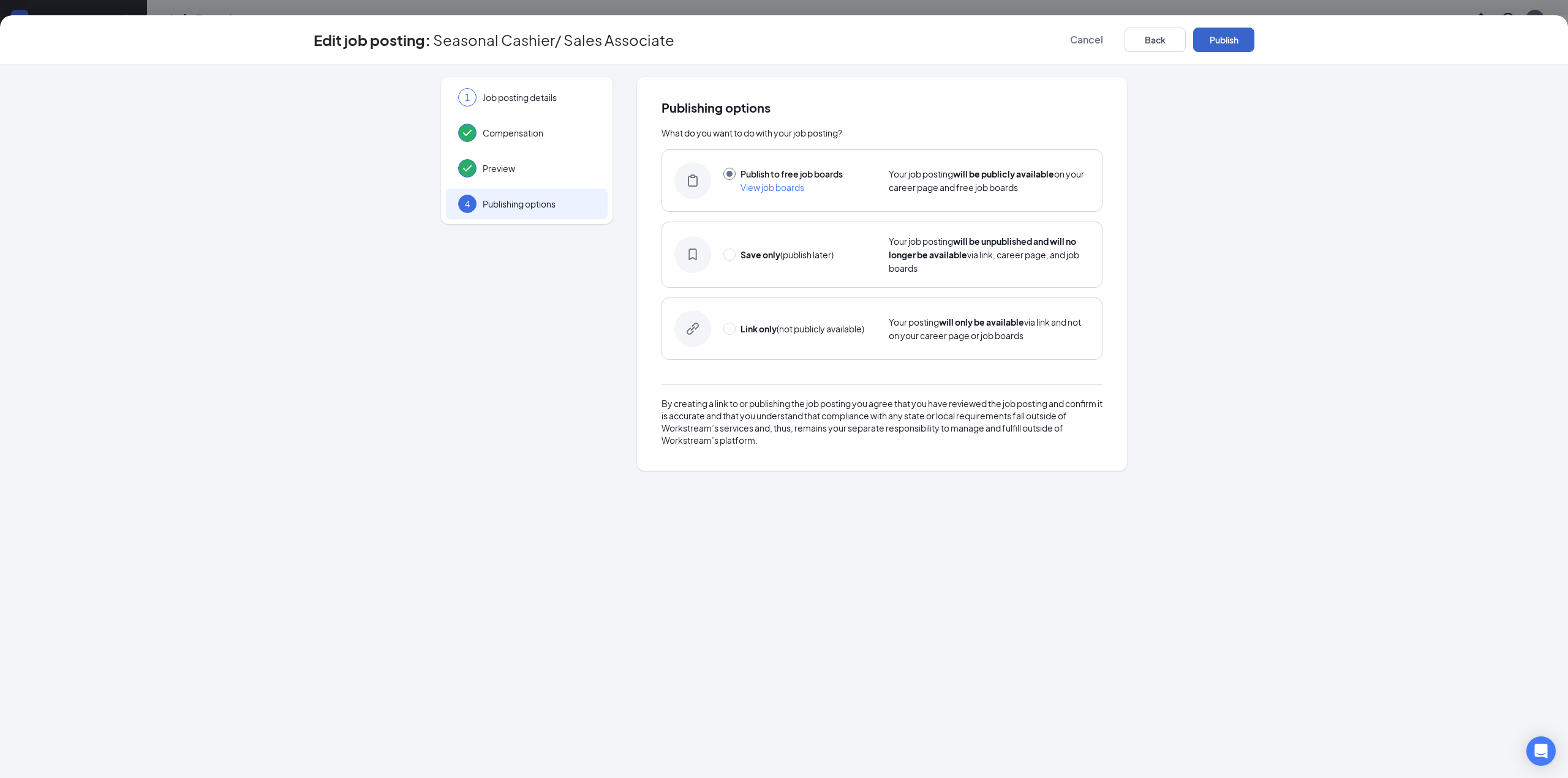
click at [1224, 43] on button "Publish" at bounding box center [1224, 39] width 62 height 24
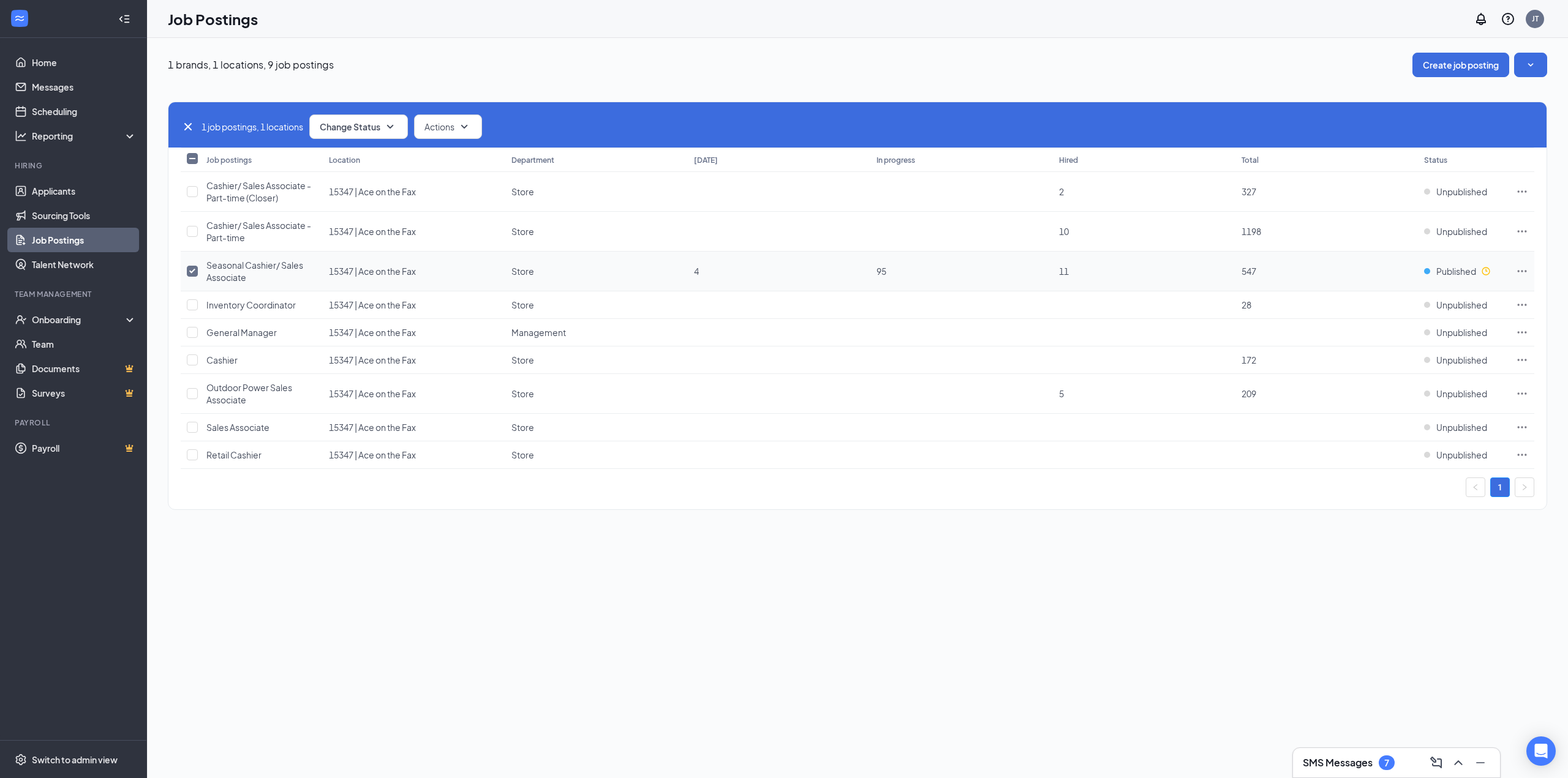
click at [195, 273] on input "checkbox" at bounding box center [192, 271] width 11 height 11
checkbox input "false"
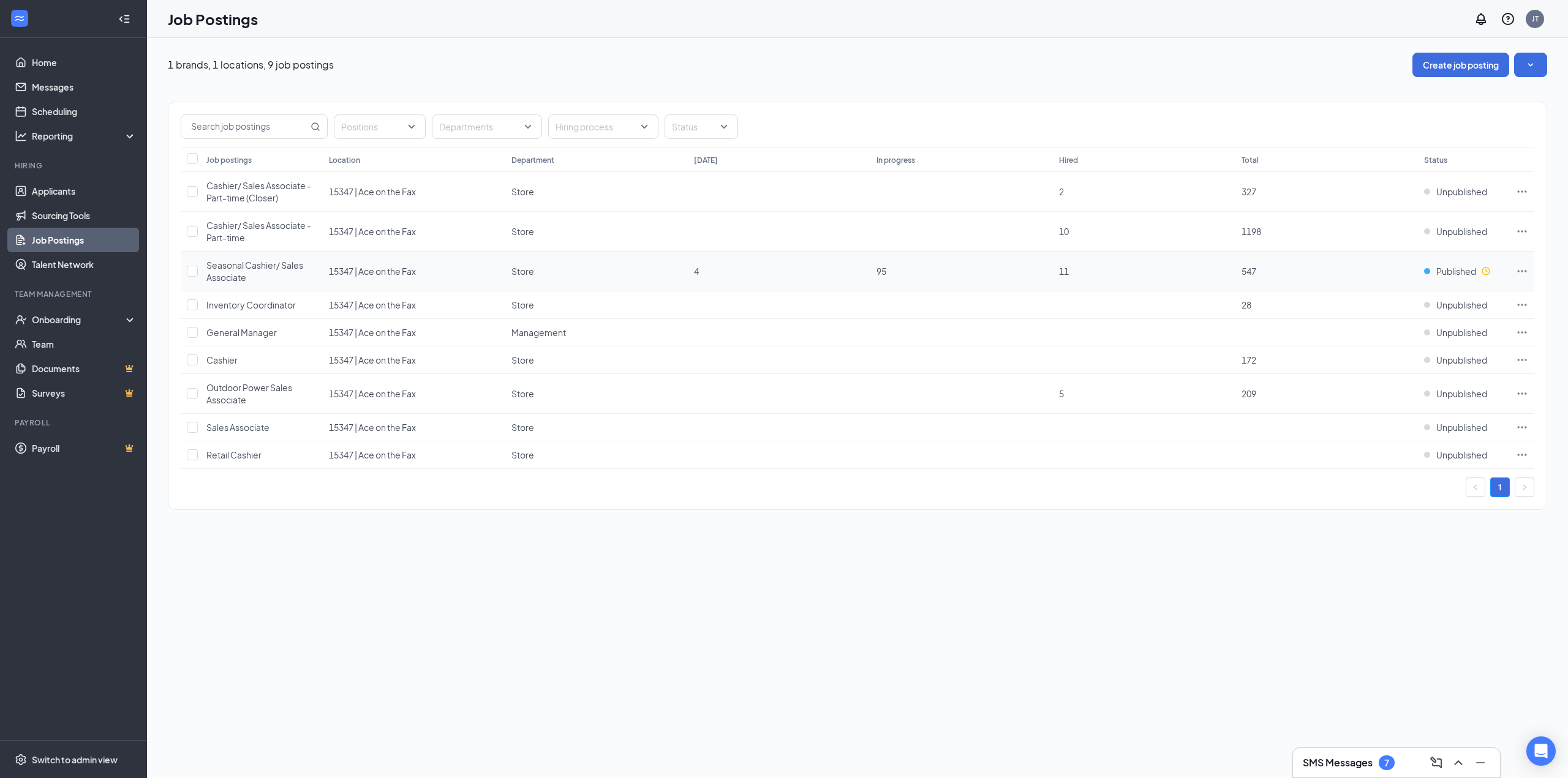
click at [1513, 273] on td at bounding box center [1521, 272] width 24 height 40
click at [1518, 268] on icon "Ellipses" at bounding box center [1521, 271] width 12 height 12
click at [194, 305] on input "checkbox" at bounding box center [192, 304] width 11 height 11
checkbox input "true"
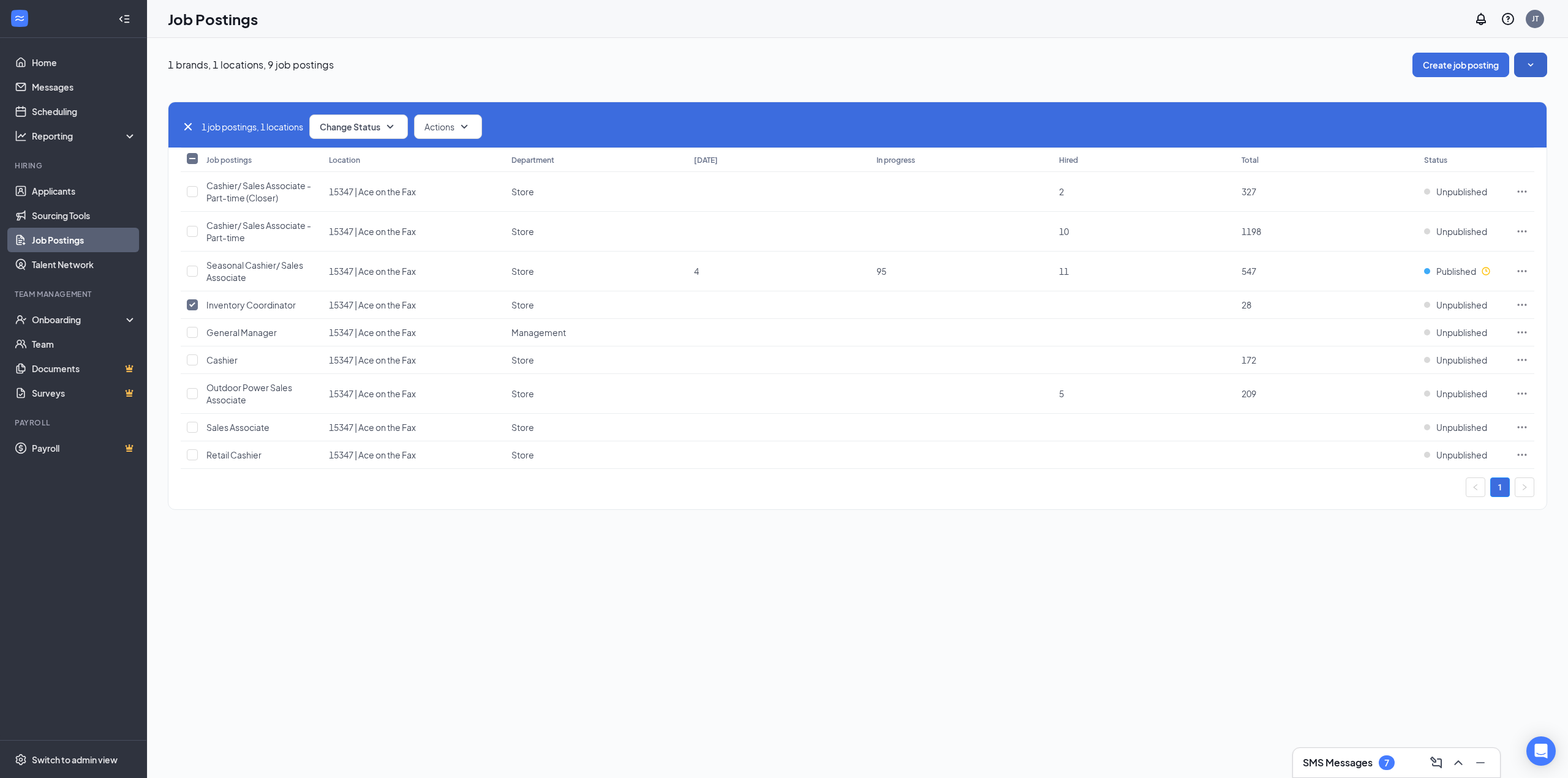
click at [1537, 57] on button "button" at bounding box center [1531, 64] width 33 height 24
click at [468, 126] on icon "SmallChevronDown" at bounding box center [465, 126] width 7 height 3
click at [1457, 276] on span "Published" at bounding box center [1456, 271] width 40 height 12
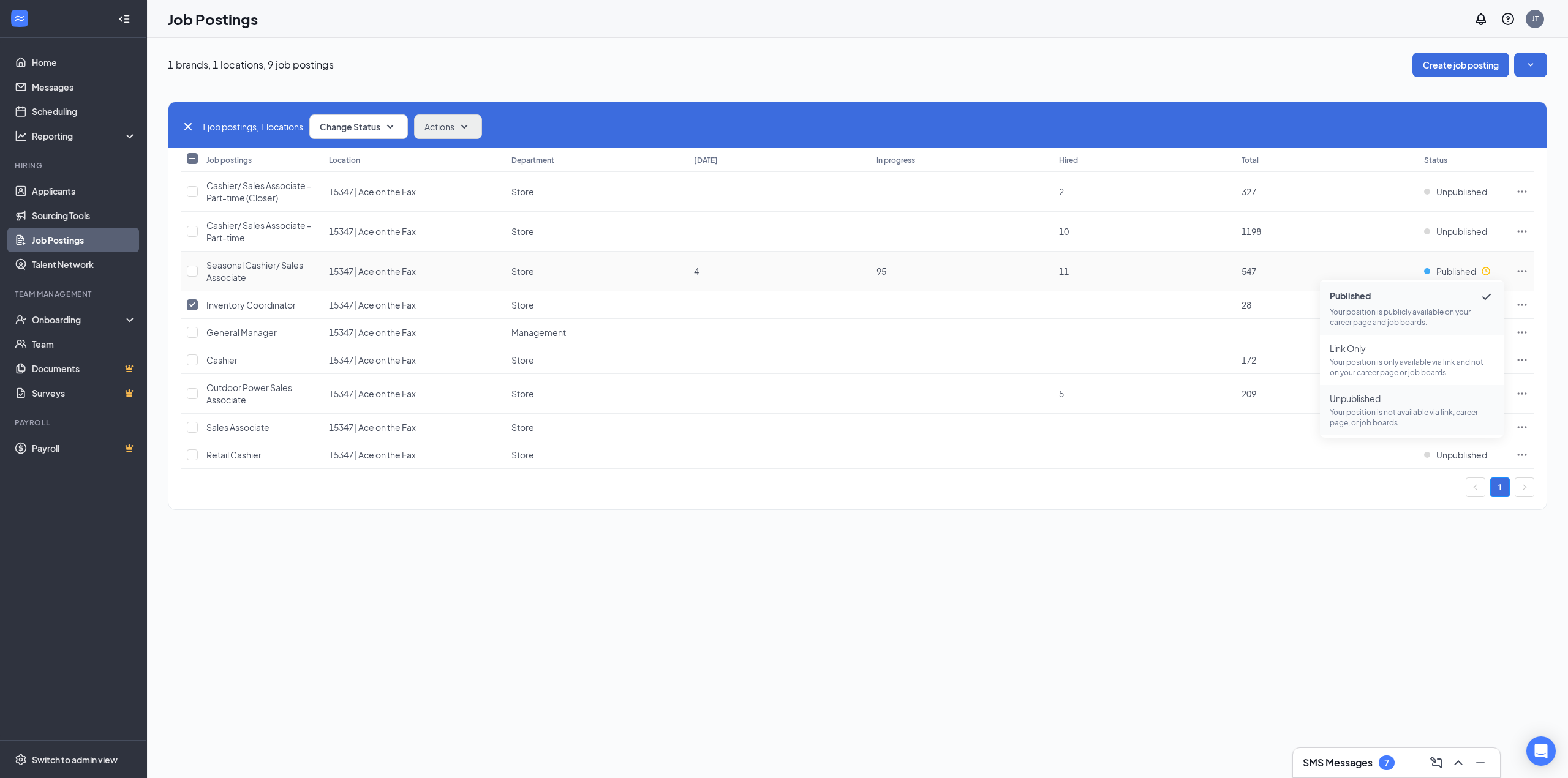
click at [1385, 409] on p "Your position is not available via link, career page, or job boards." at bounding box center [1411, 417] width 164 height 21
click at [1524, 231] on icon "Ellipses" at bounding box center [1521, 231] width 12 height 12
drag, startPoint x: 1427, startPoint y: 257, endPoint x: 1413, endPoint y: 264, distance: 15.7
click at [1426, 258] on span "Edit job posting" at bounding box center [1436, 257] width 164 height 13
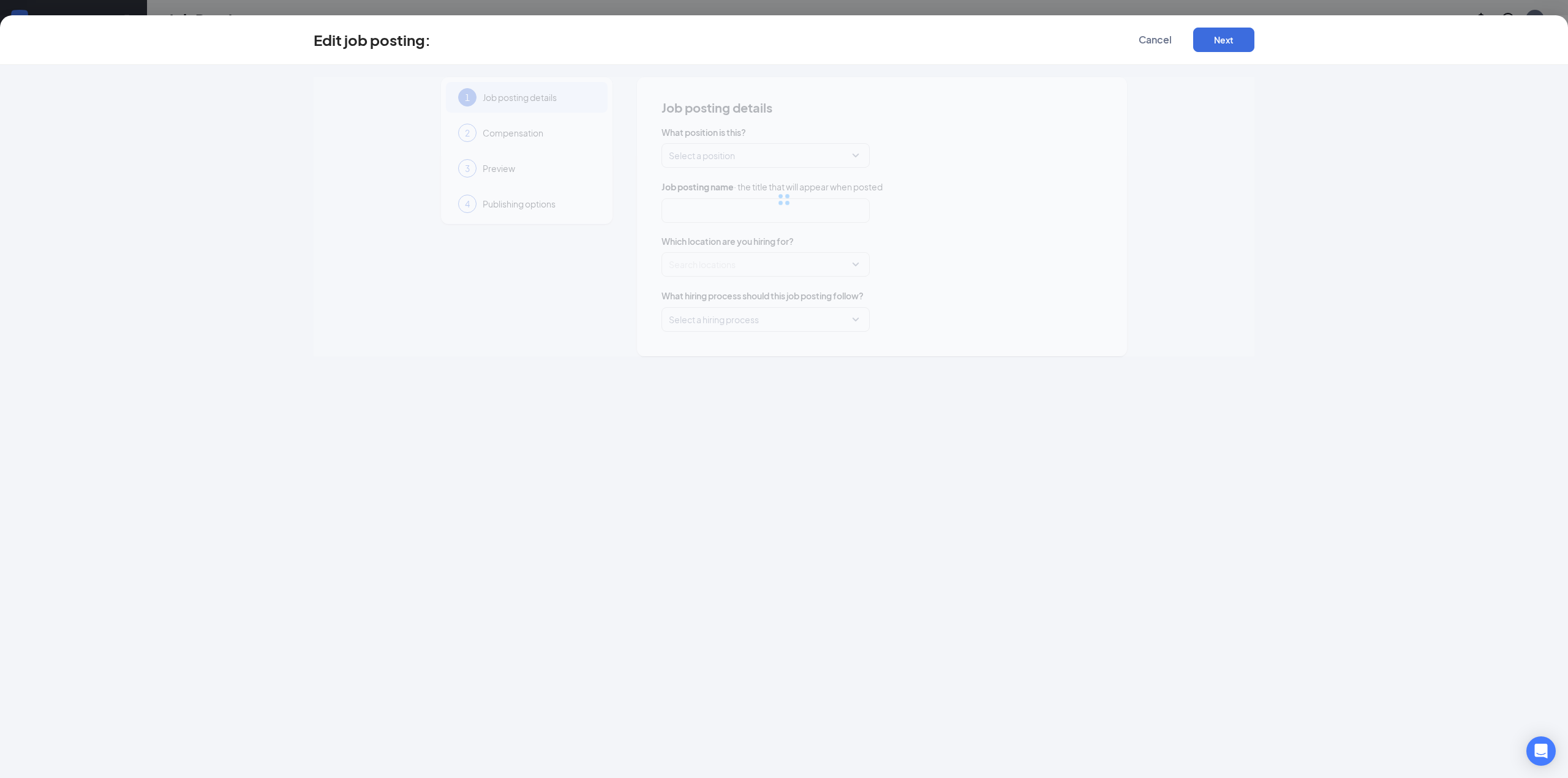
type input "Cashier/ Sales Associate - Part-time"
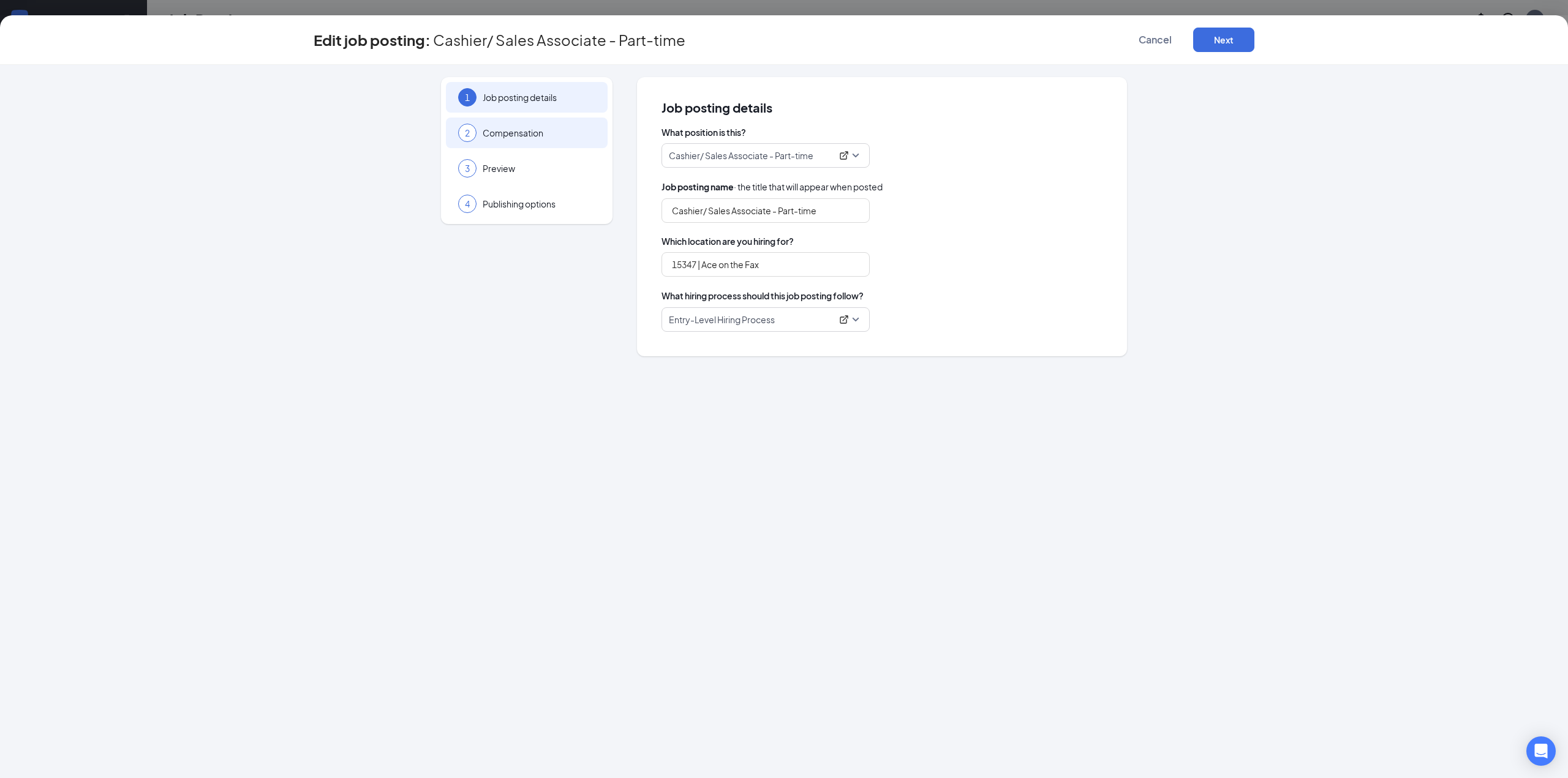
click at [530, 140] on div "2 Compensation" at bounding box center [526, 132] width 161 height 31
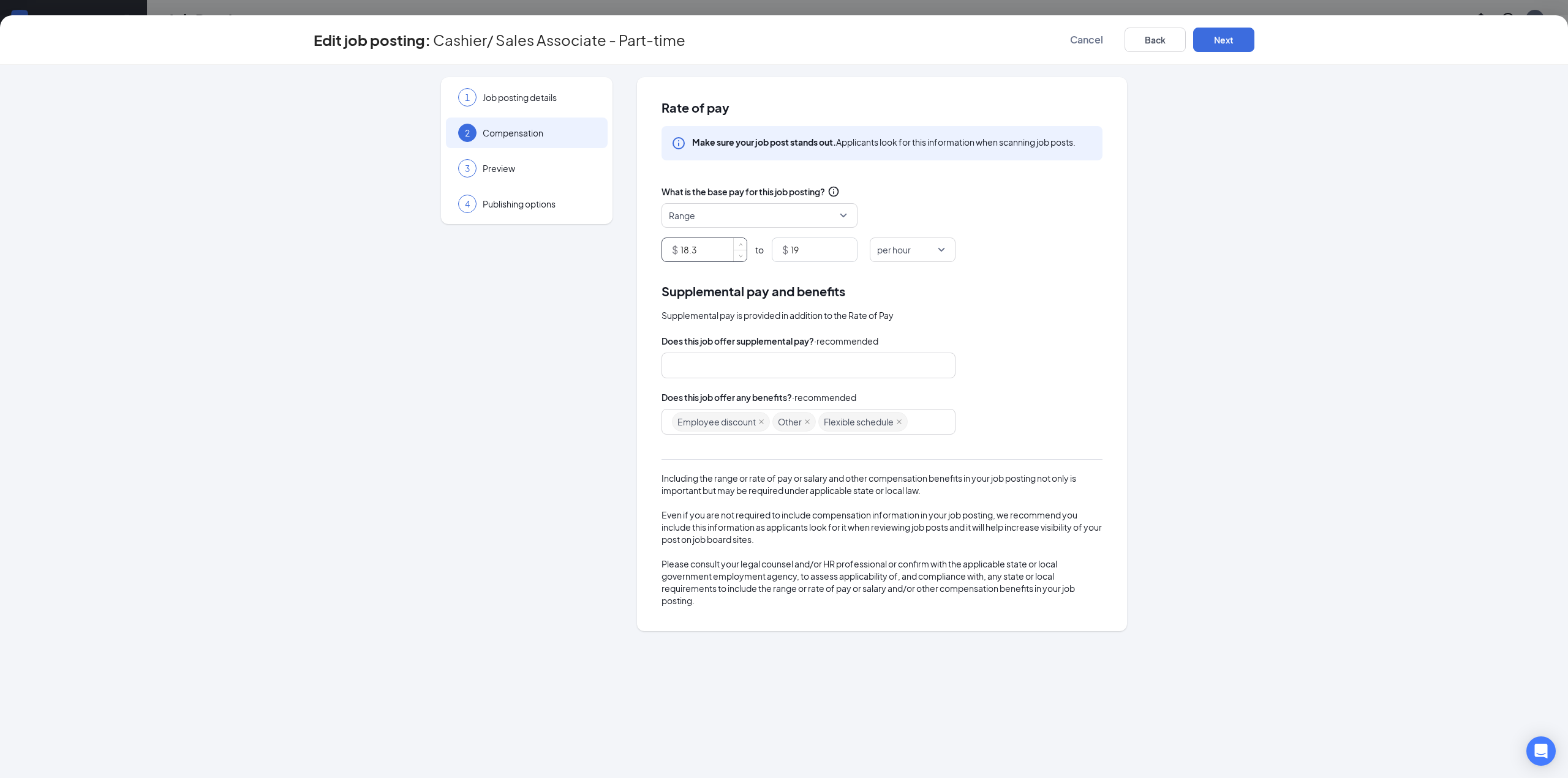
click at [698, 248] on input "18.3" at bounding box center [713, 250] width 67 height 23
type input "18.82"
click at [1231, 43] on button "Next" at bounding box center [1224, 39] width 62 height 24
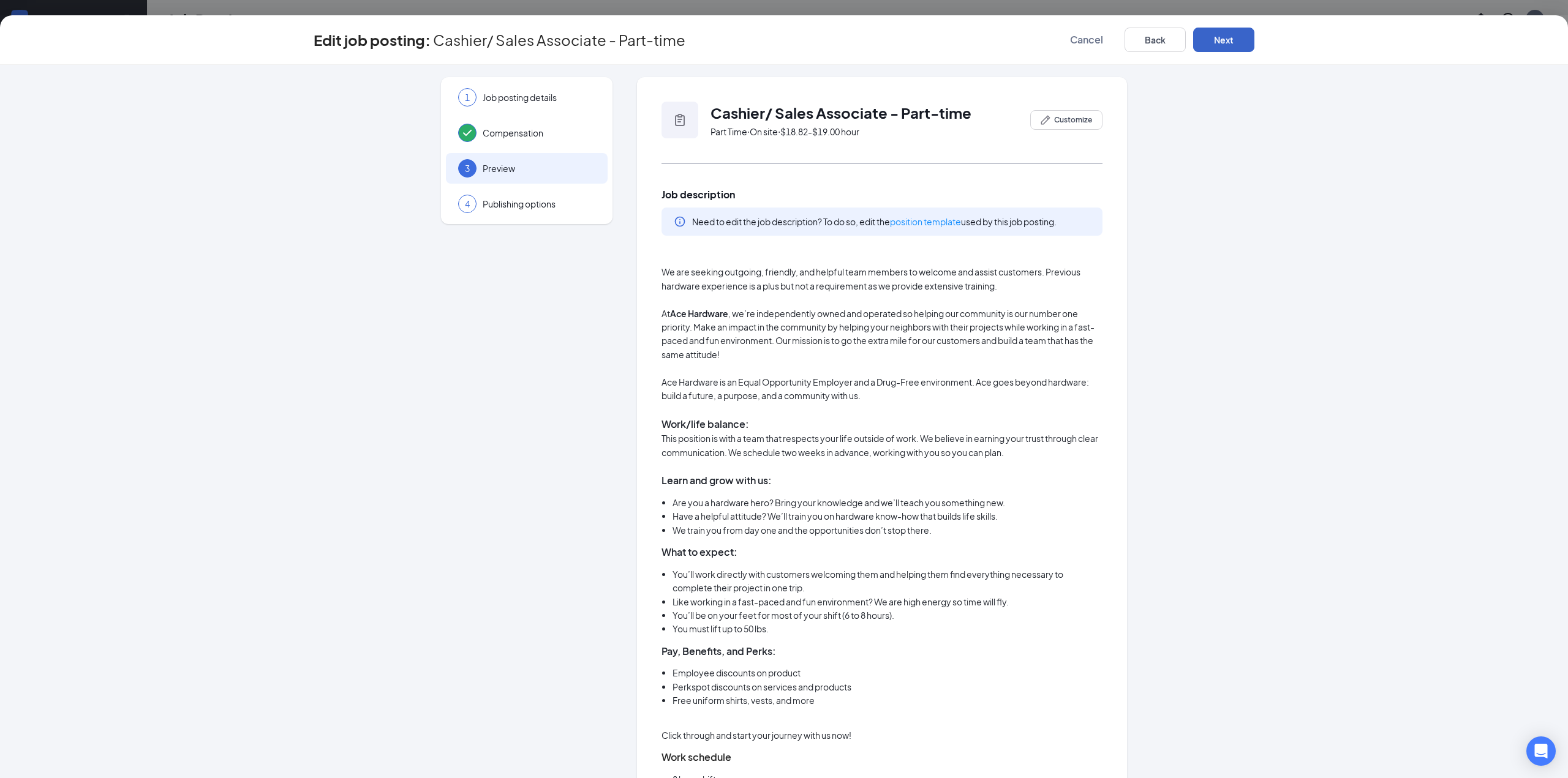
click at [1229, 34] on button "Next" at bounding box center [1224, 39] width 62 height 24
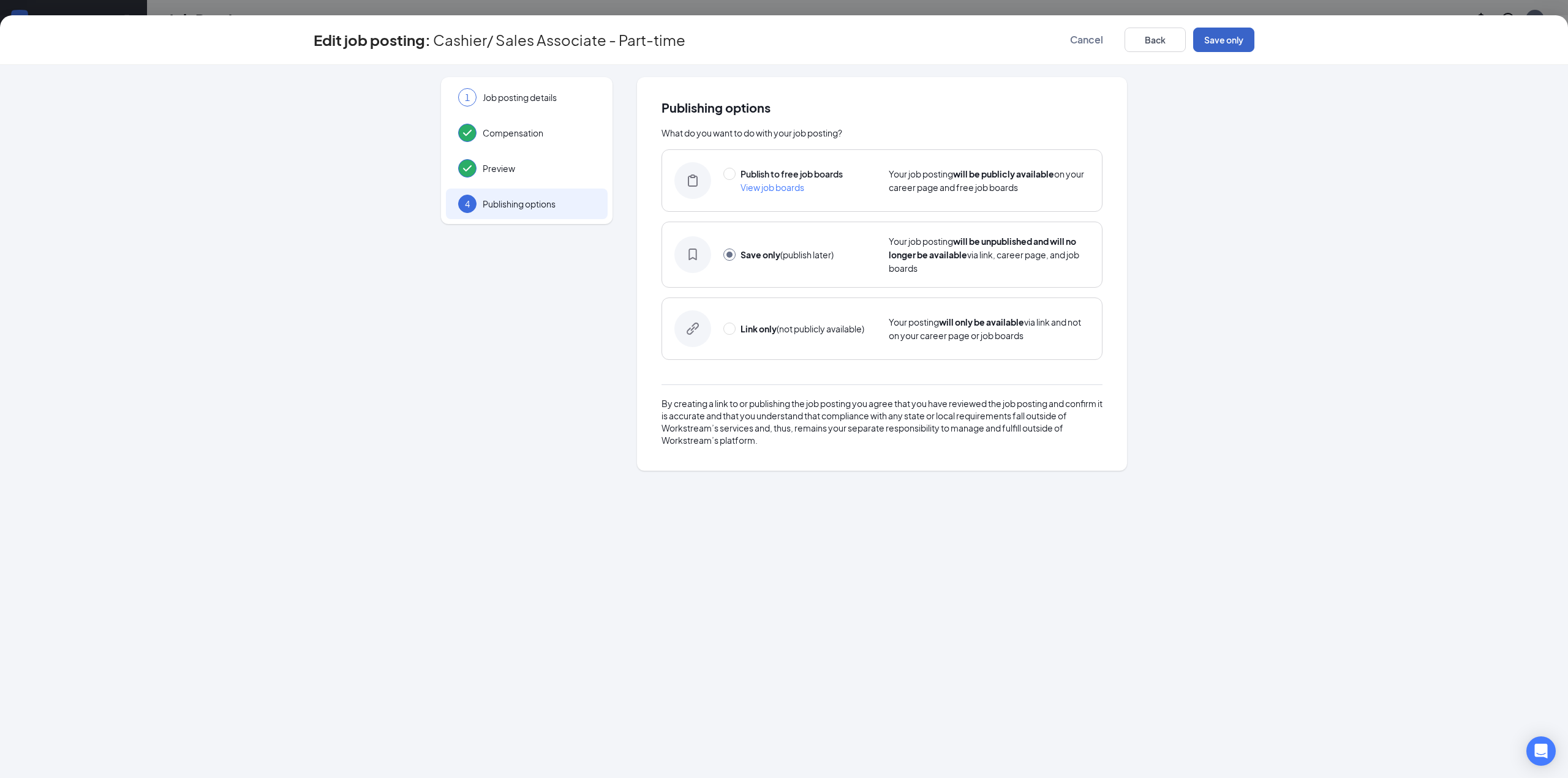
click at [1229, 34] on button "Save only" at bounding box center [1224, 39] width 62 height 24
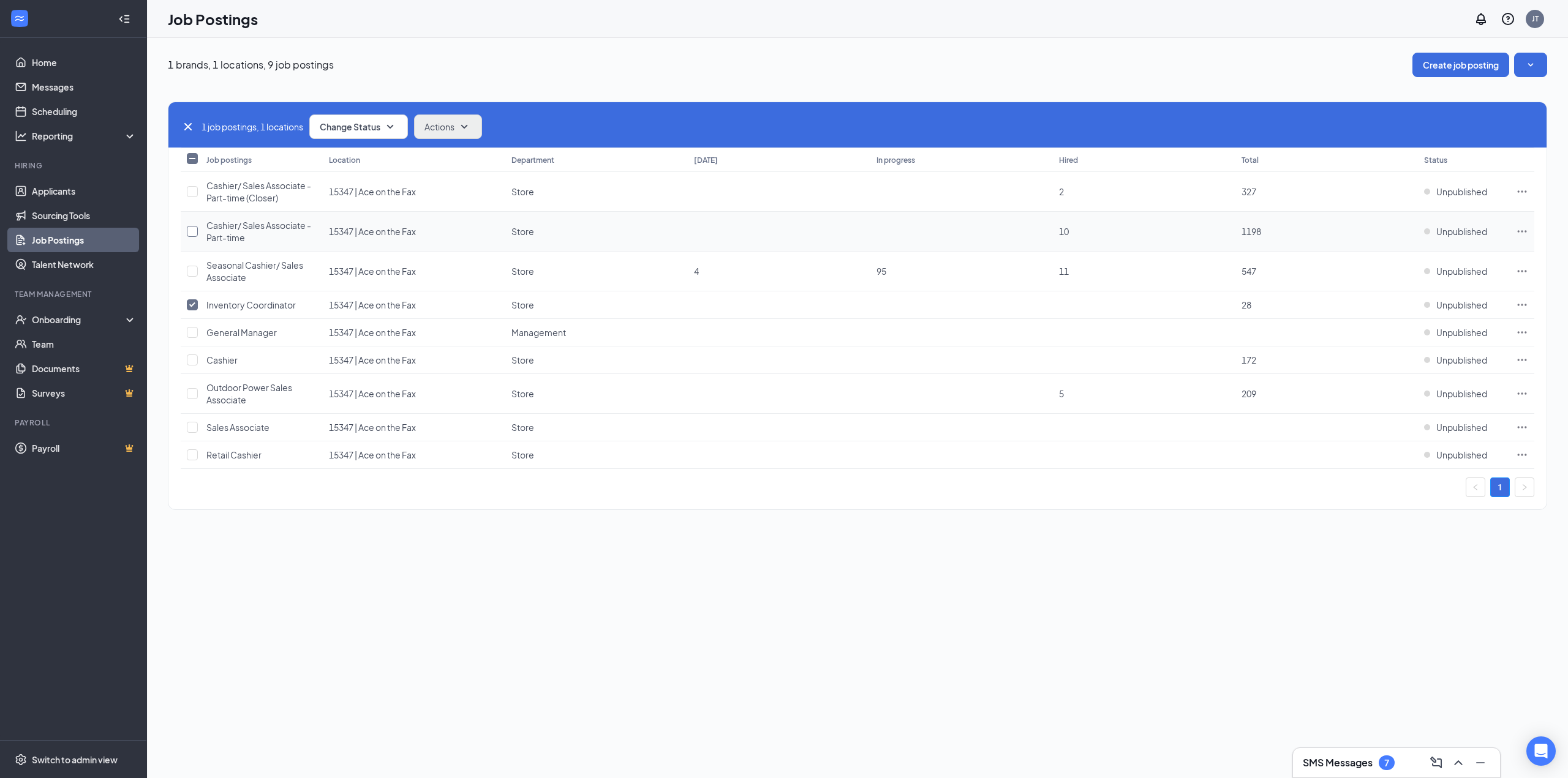
click at [192, 232] on input "checkbox" at bounding box center [192, 231] width 11 height 11
checkbox input "true"
click at [1516, 233] on icon "Ellipses" at bounding box center [1521, 231] width 12 height 12
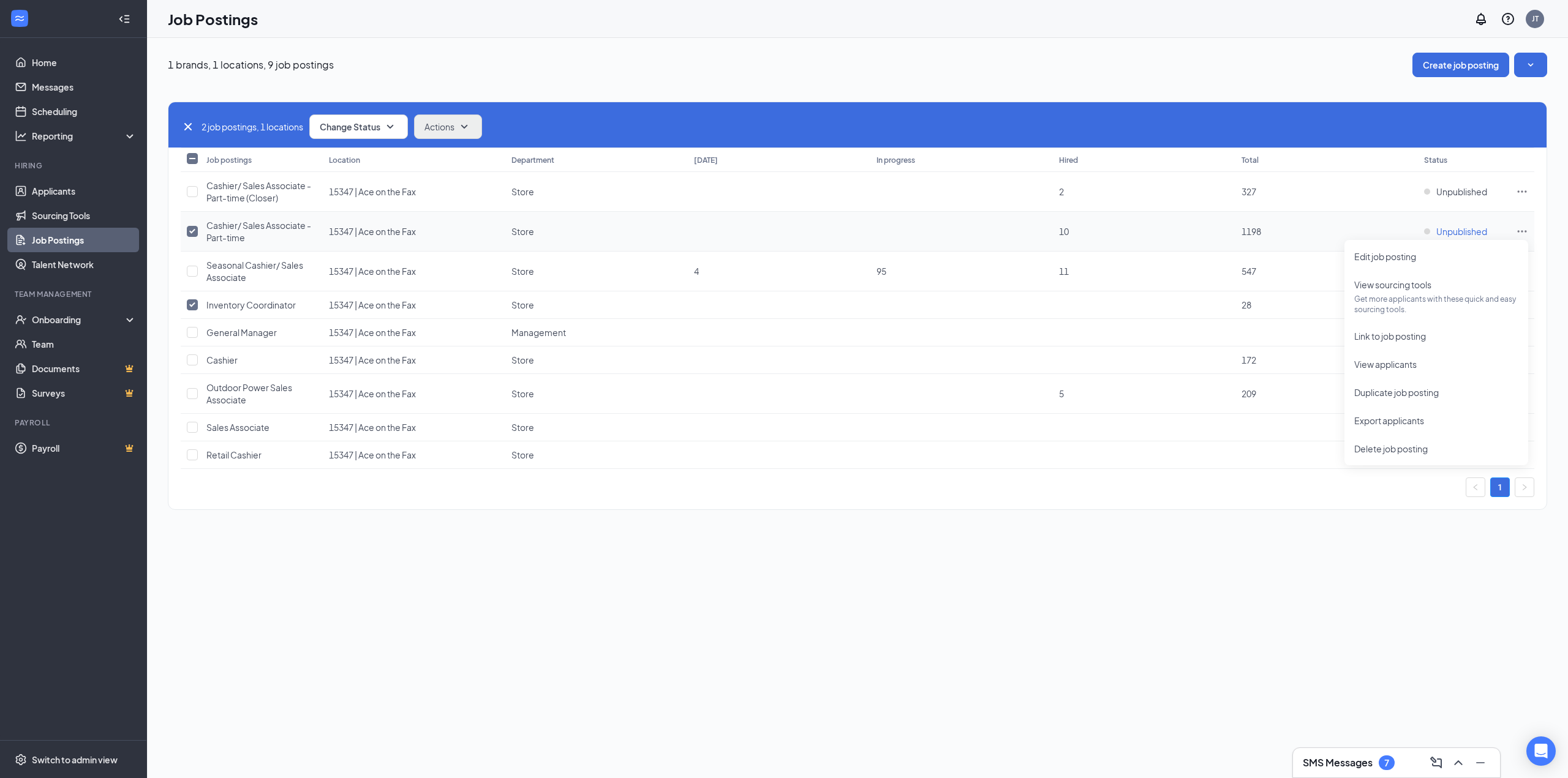
click at [1458, 231] on span "Unpublished" at bounding box center [1461, 231] width 51 height 12
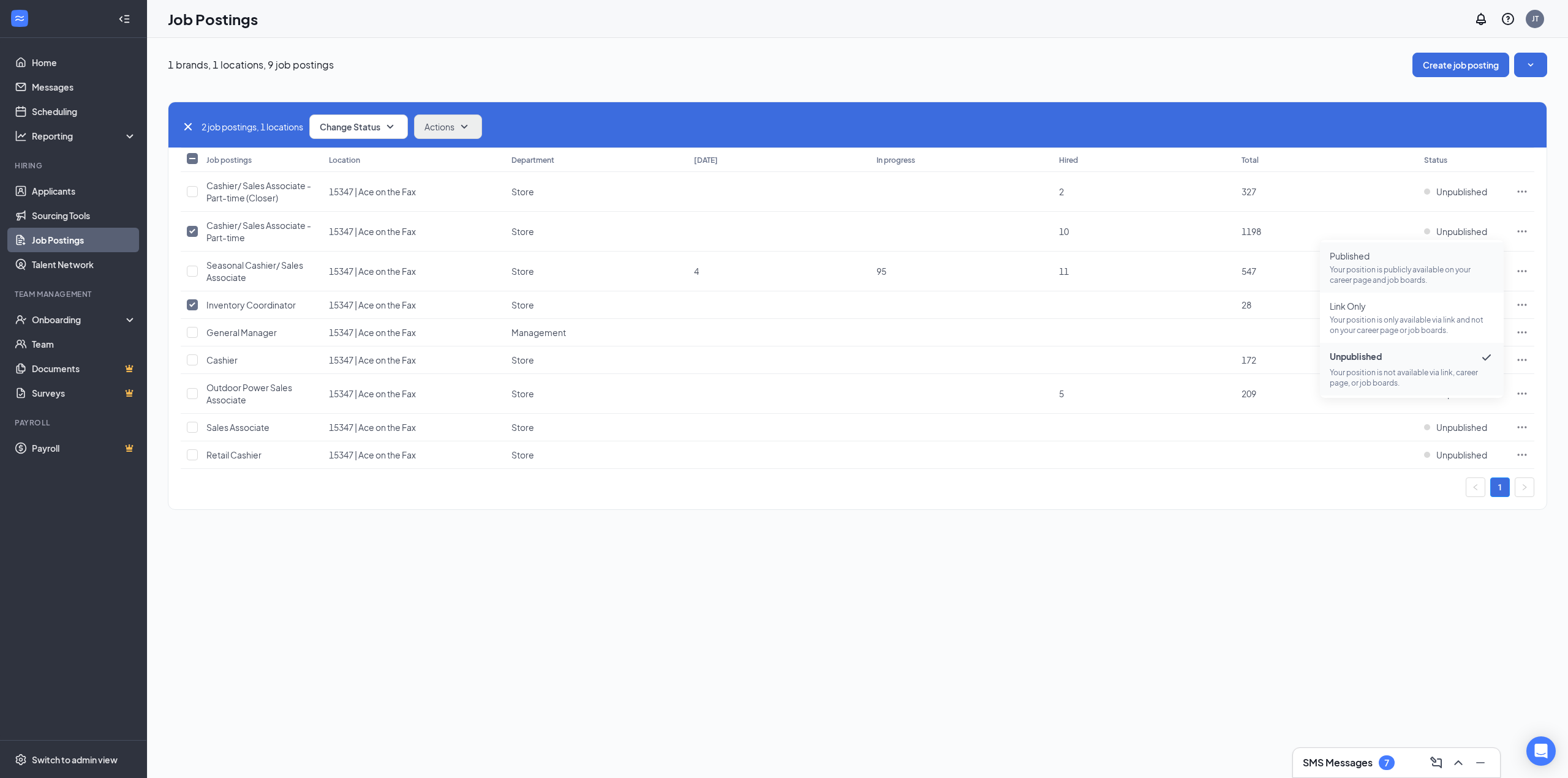
click at [1385, 269] on p "Your position is publicly available on your career page and job boards." at bounding box center [1411, 274] width 164 height 21
